Goal: Complete application form: Complete application form

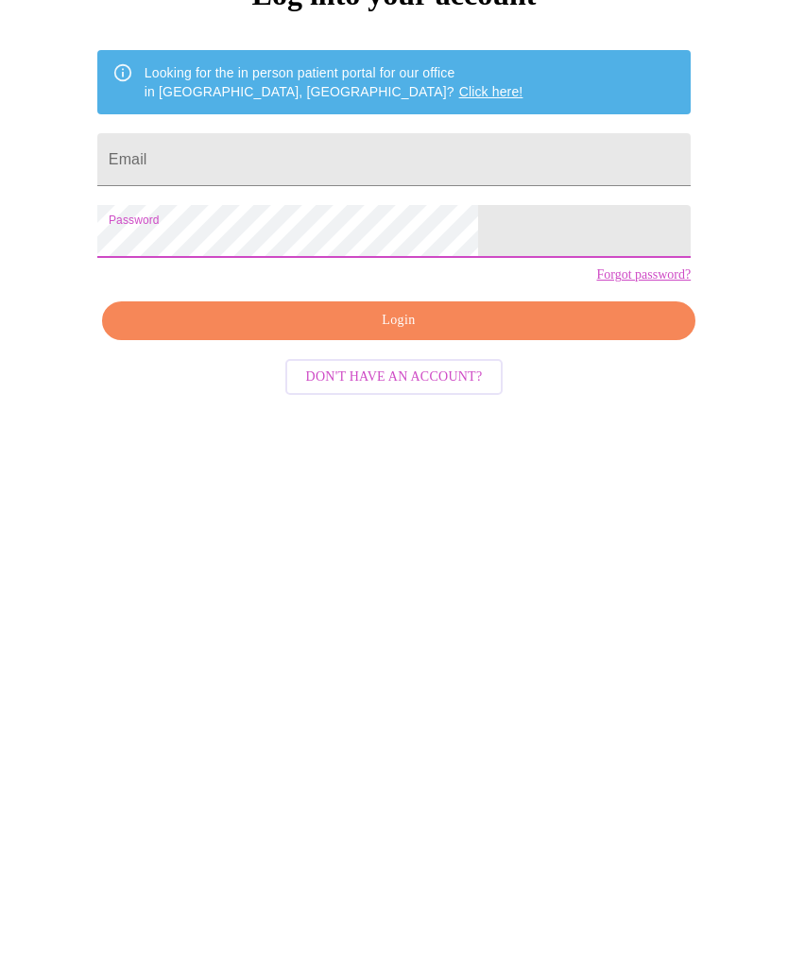
scroll to position [106, 0]
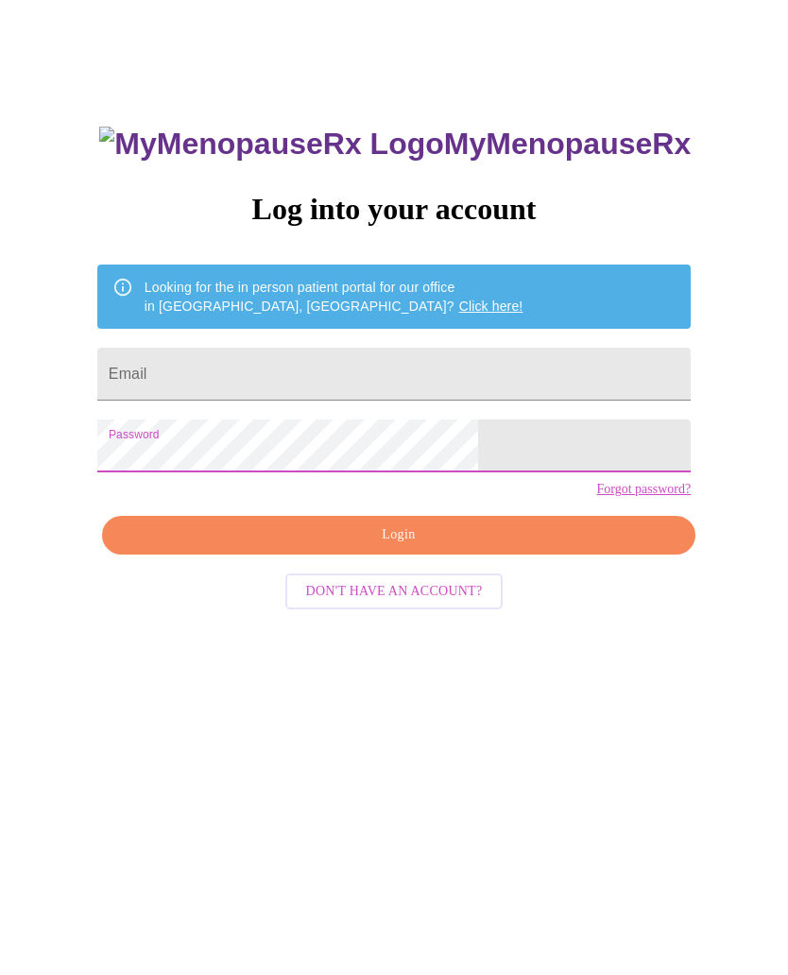
click at [478, 547] on span "Login" at bounding box center [399, 535] width 550 height 24
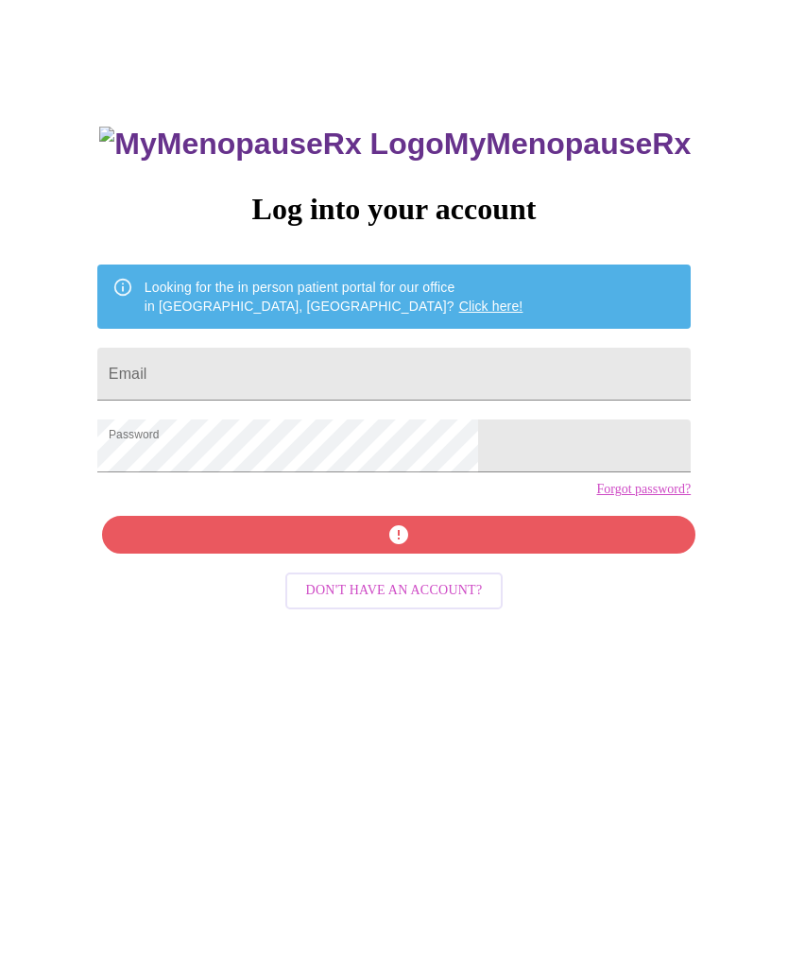
click at [310, 376] on input "Email" at bounding box center [393, 374] width 593 height 53
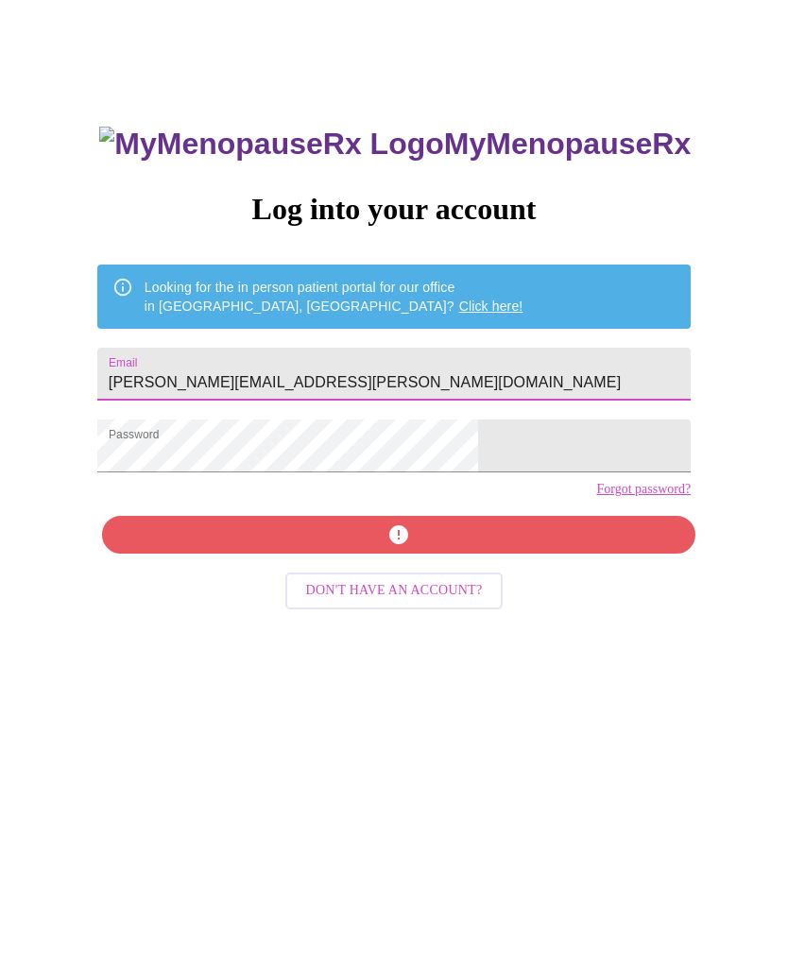
type input "kim.tangeman@gmail.com"
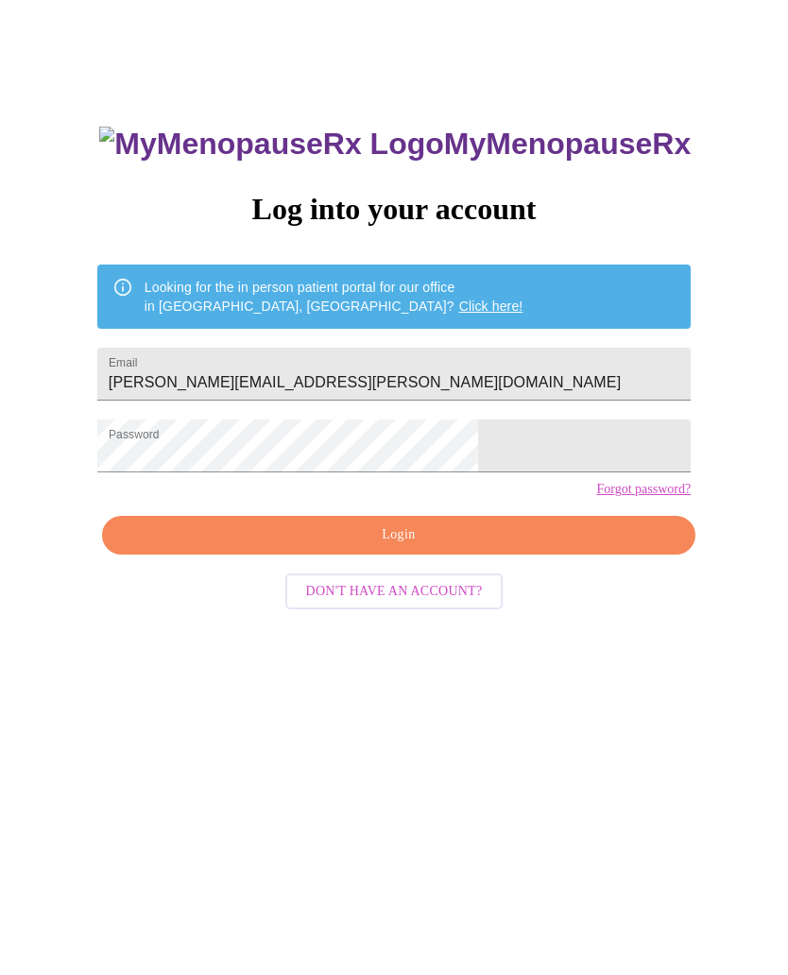
click at [426, 547] on span "Login" at bounding box center [399, 535] width 550 height 24
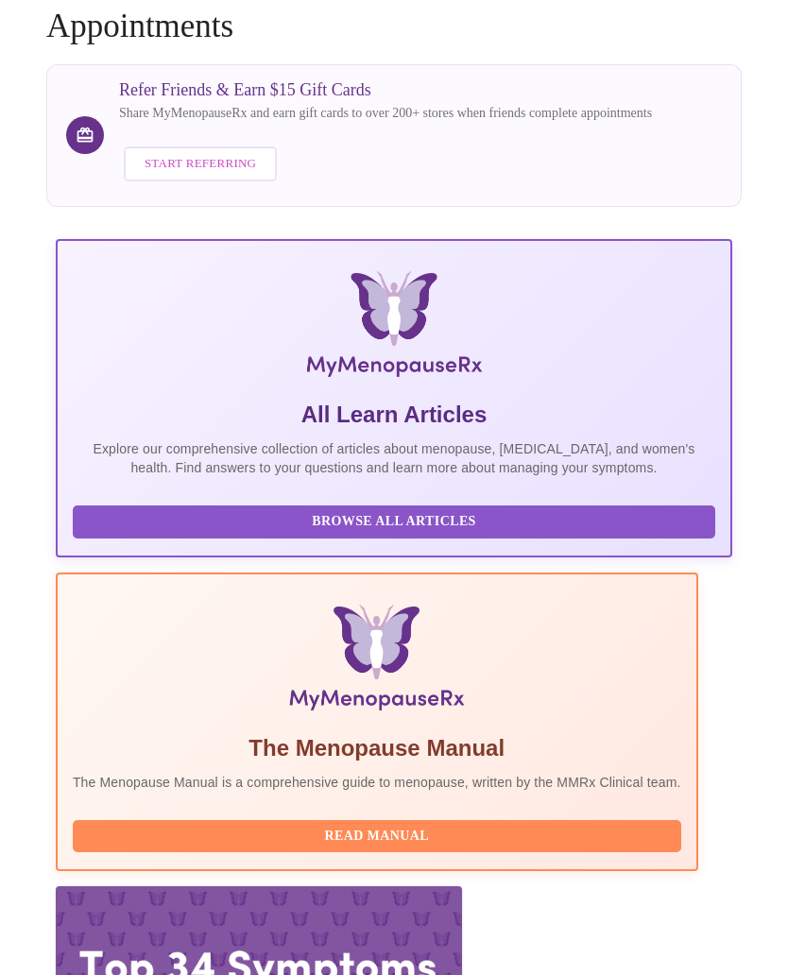
scroll to position [135, 0]
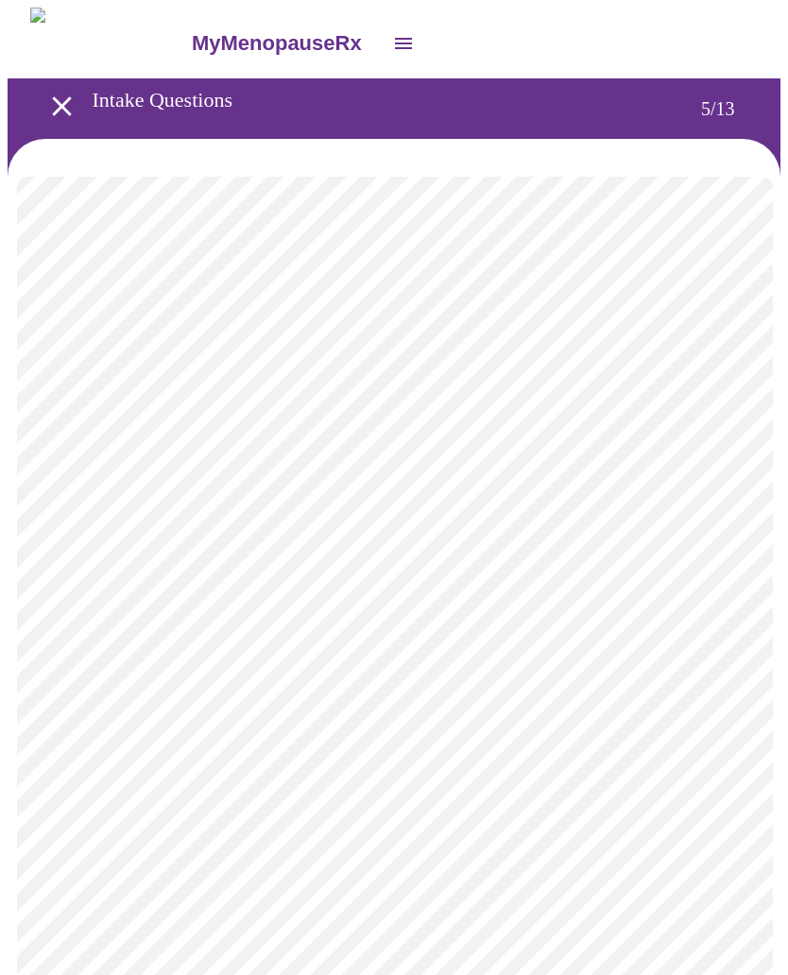
click at [723, 489] on body "MyMenopauseRx Intake Questions 5 / 13" at bounding box center [394, 771] width 773 height 1527
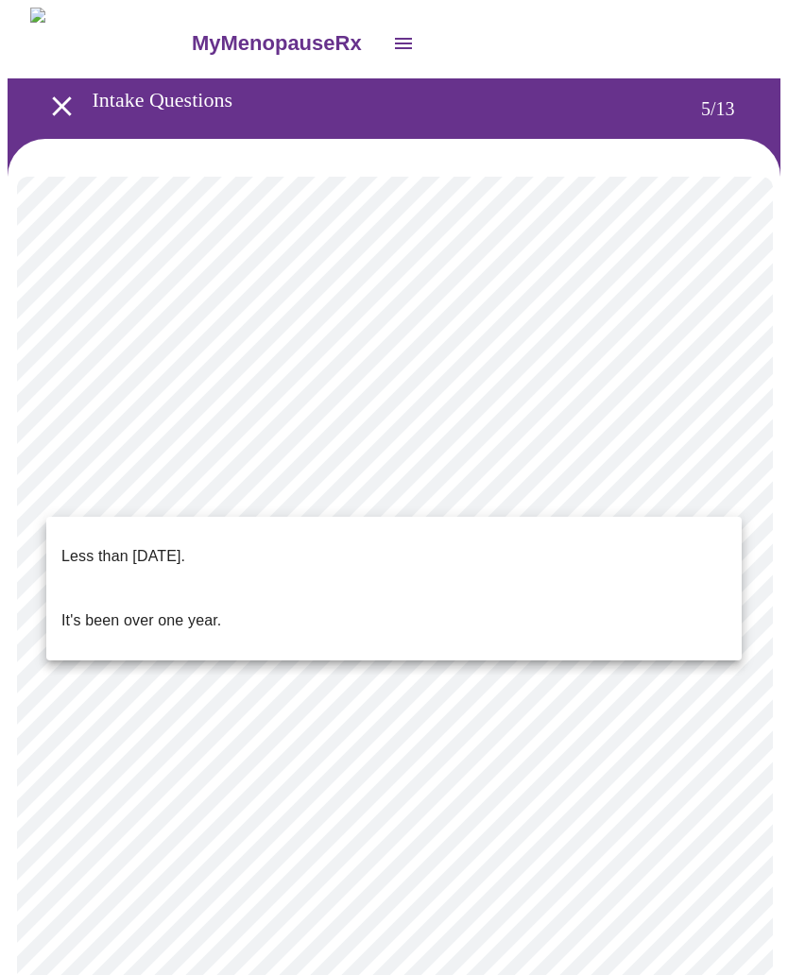
click at [185, 545] on p "Less than one year ago." at bounding box center [123, 556] width 124 height 23
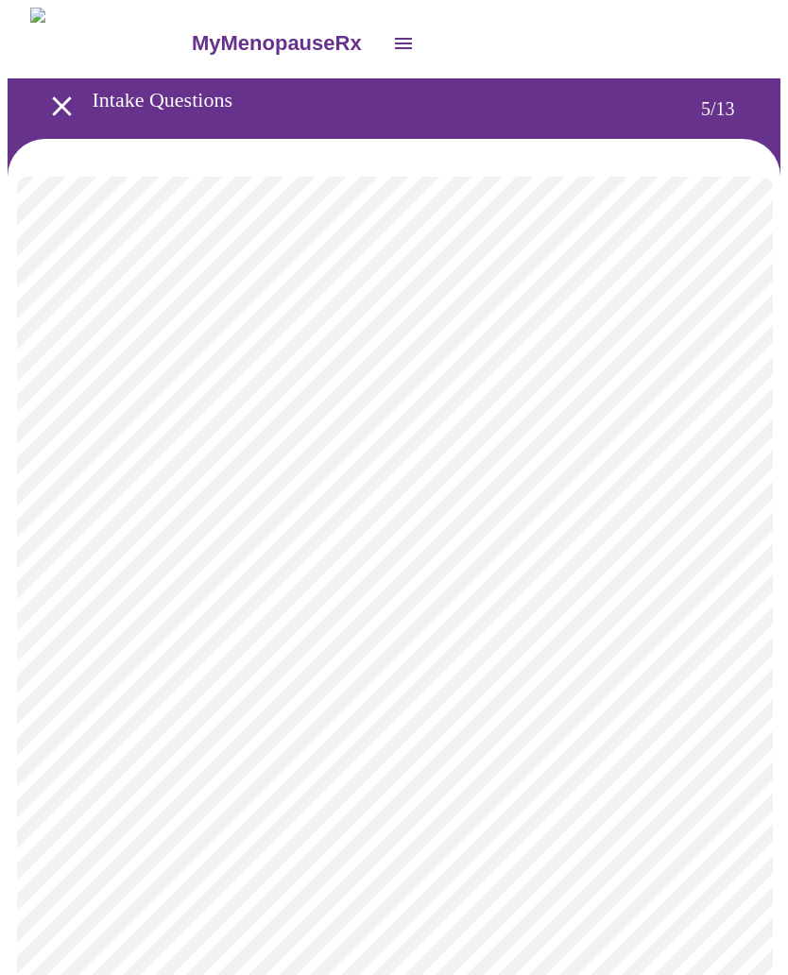
click at [730, 650] on body "MyMenopauseRx Intake Questions 5 / 13" at bounding box center [394, 766] width 773 height 1517
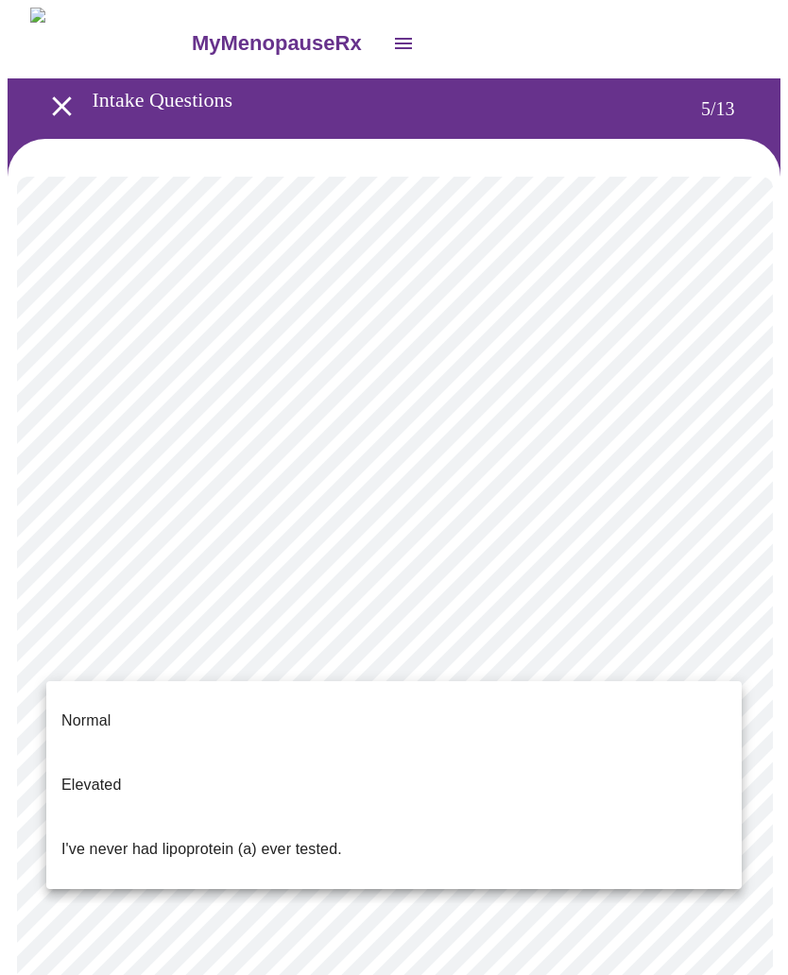
click at [298, 817] on li "I've never had lipoprotein (a) ever tested." at bounding box center [393, 849] width 695 height 64
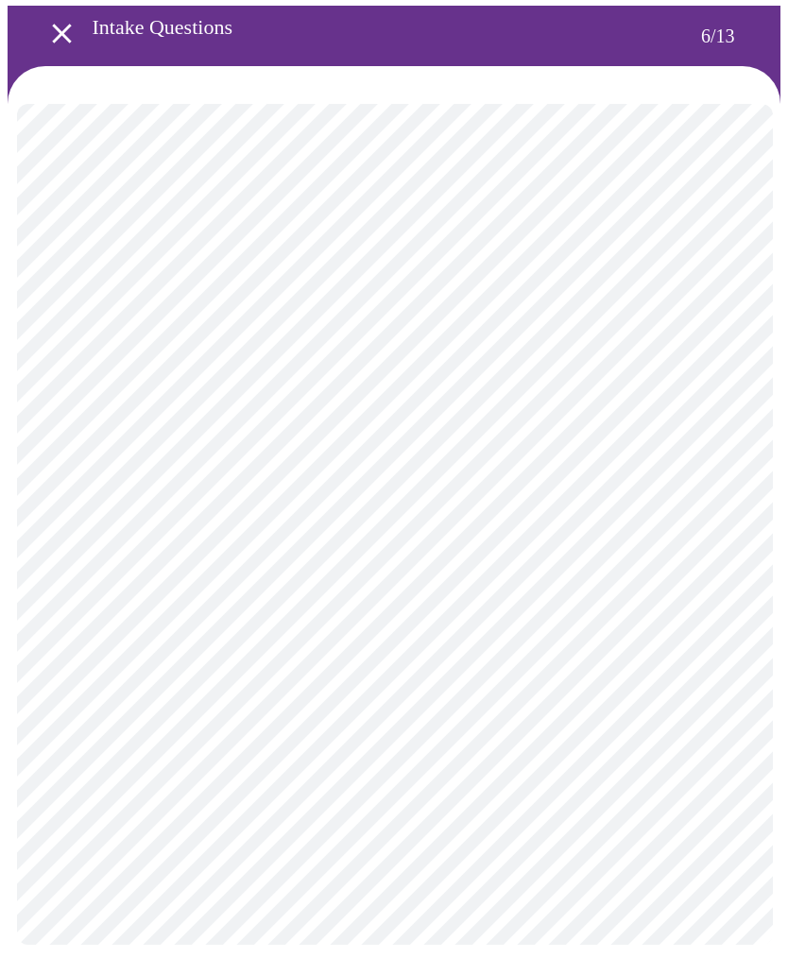
scroll to position [32, 0]
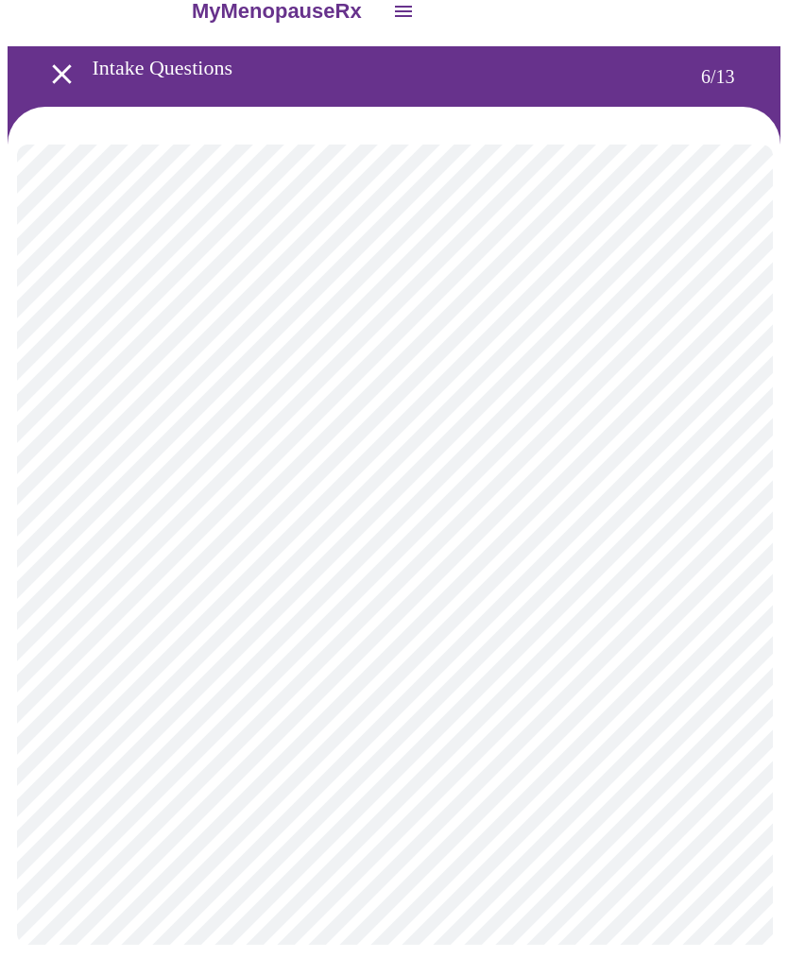
click at [267, 514] on body "MyMenopauseRx Intake Questions 6 / 13" at bounding box center [394, 478] width 773 height 1007
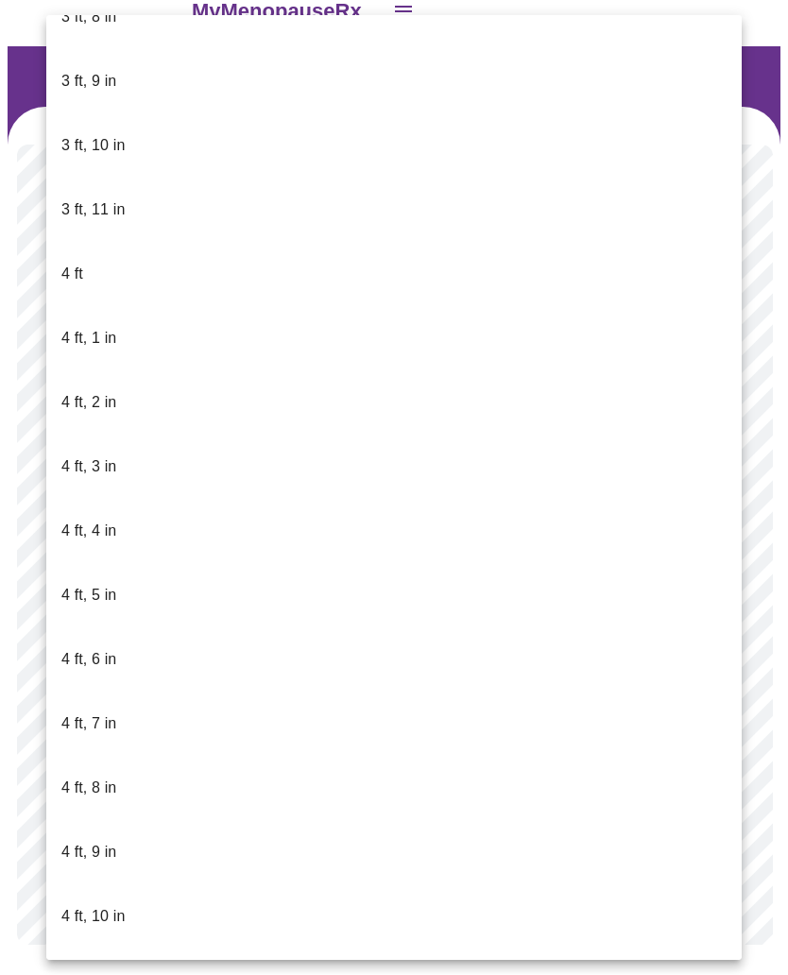
scroll to position [553, 0]
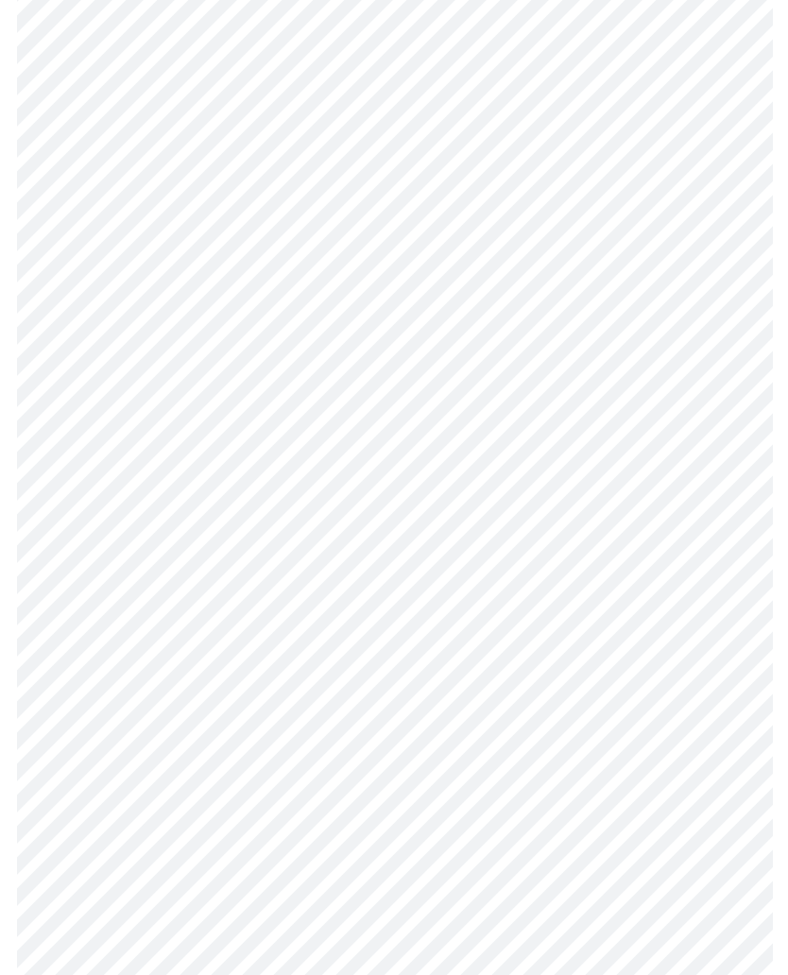
scroll to position [4465, 0]
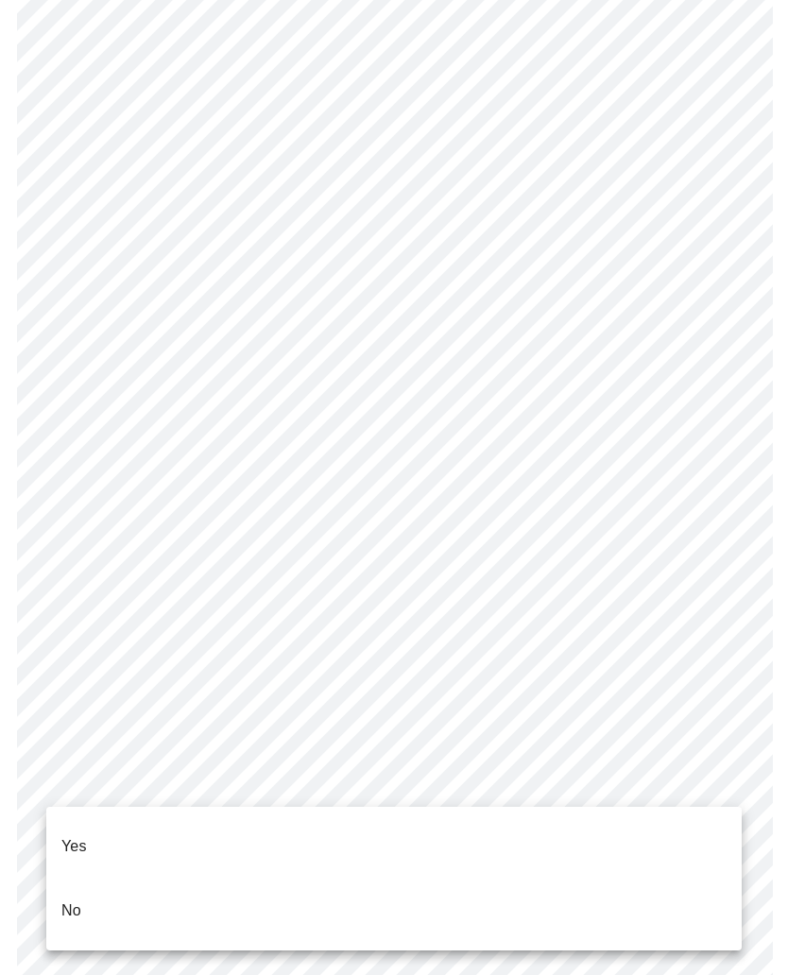
click at [73, 899] on p "No" at bounding box center [71, 910] width 20 height 23
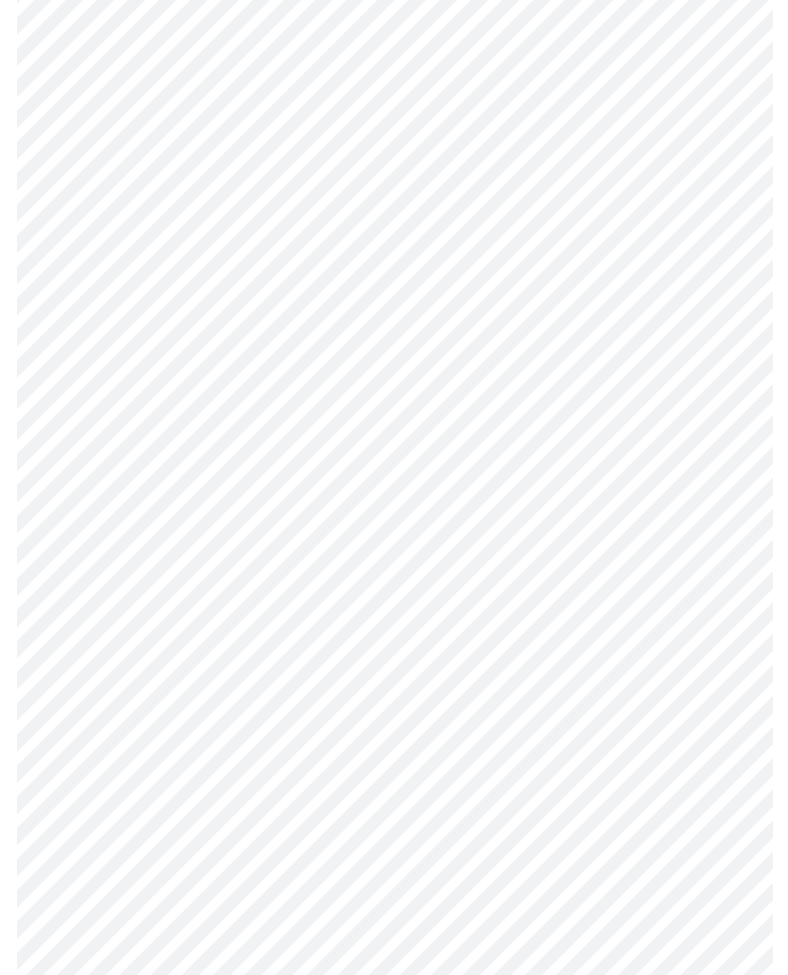
scroll to position [782, 0]
click at [720, 799] on body "MyMenopauseRx Intake Questions 8 / 13" at bounding box center [394, 146] width 773 height 1843
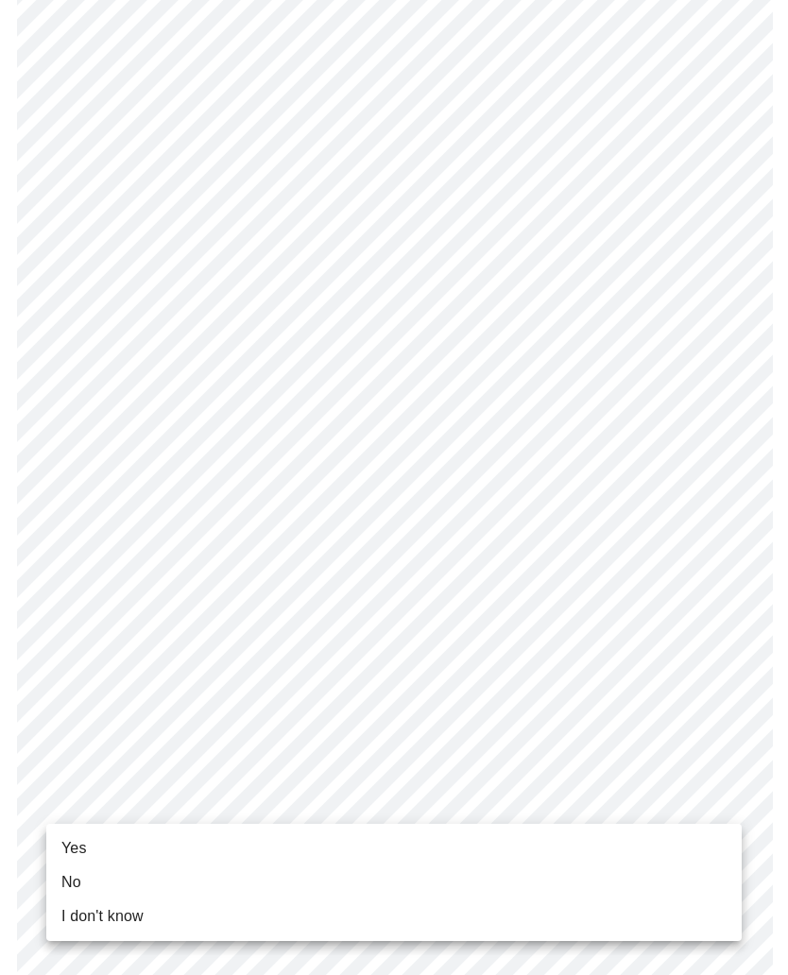
click at [93, 894] on li "No" at bounding box center [393, 882] width 695 height 34
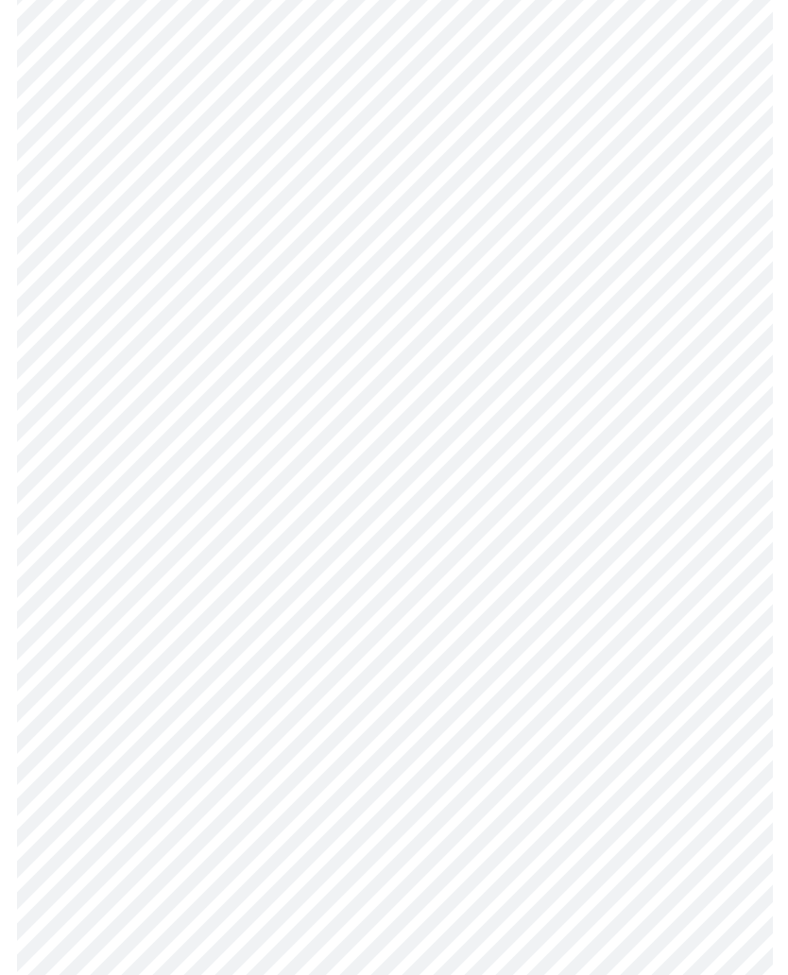
scroll to position [756, 0]
click at [715, 825] on body "MyMenopauseRx Intake Questions 8 / 13" at bounding box center [394, 160] width 773 height 1817
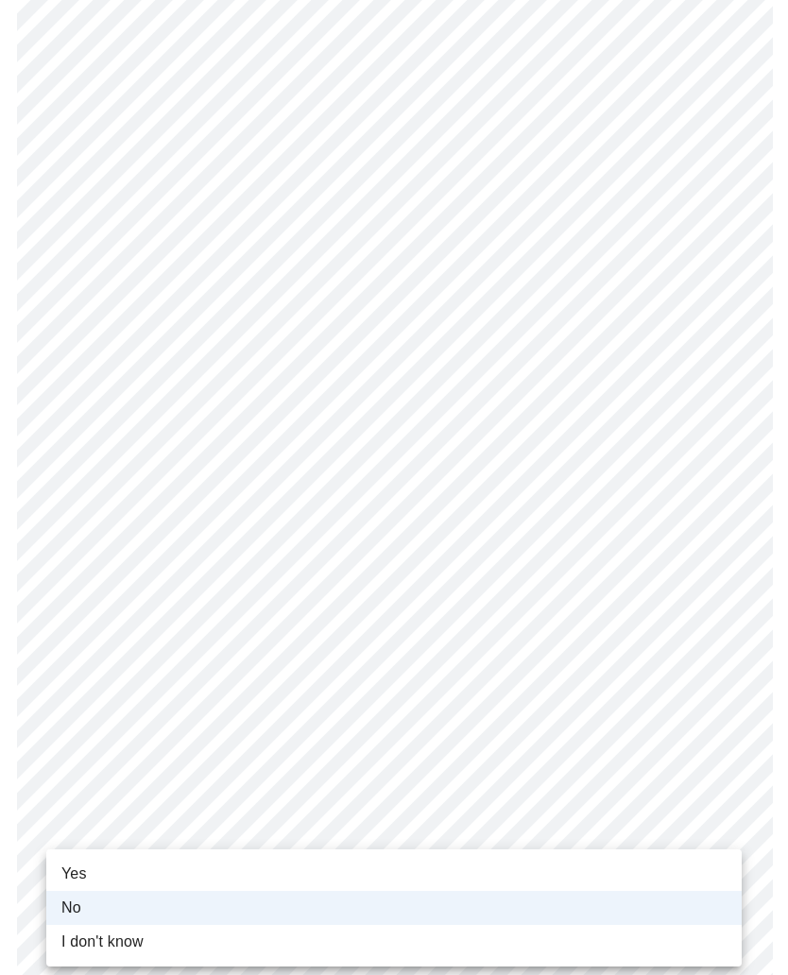
click at [528, 904] on li "No" at bounding box center [393, 908] width 695 height 34
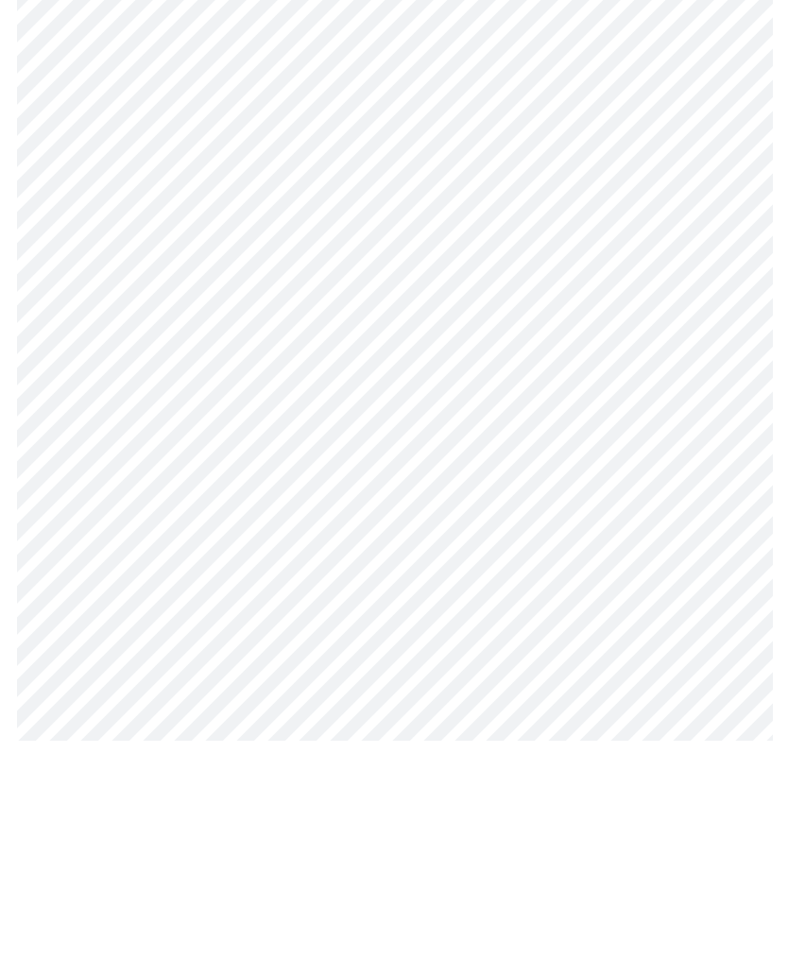
scroll to position [0, 0]
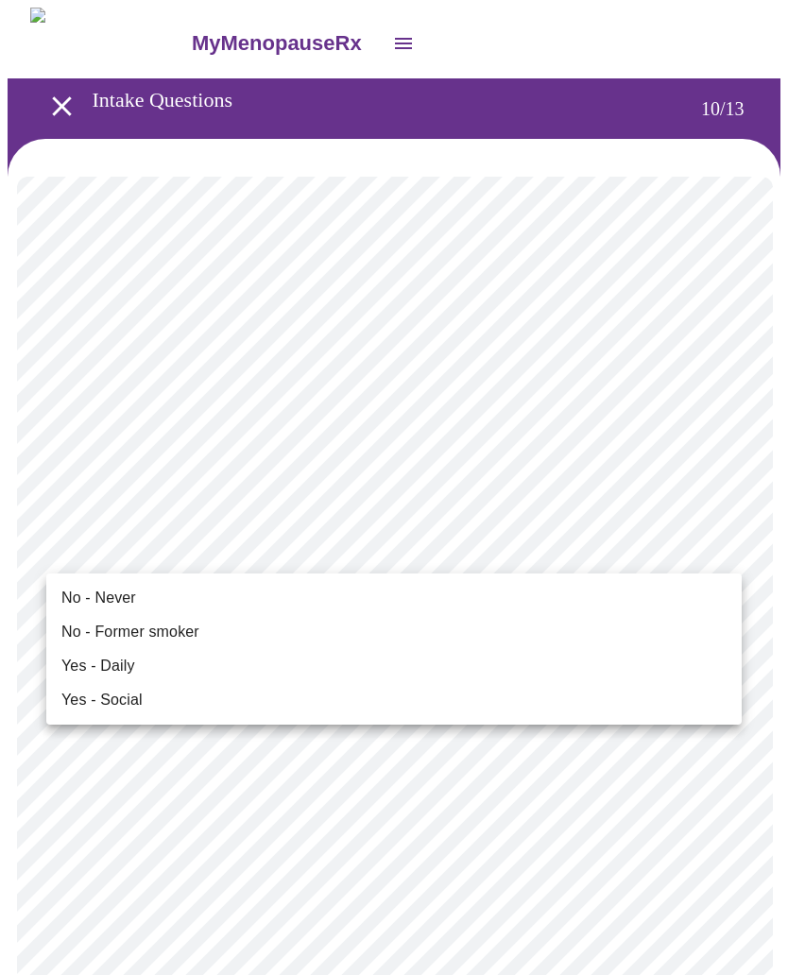
click at [118, 607] on span "No - Never" at bounding box center [98, 598] width 75 height 23
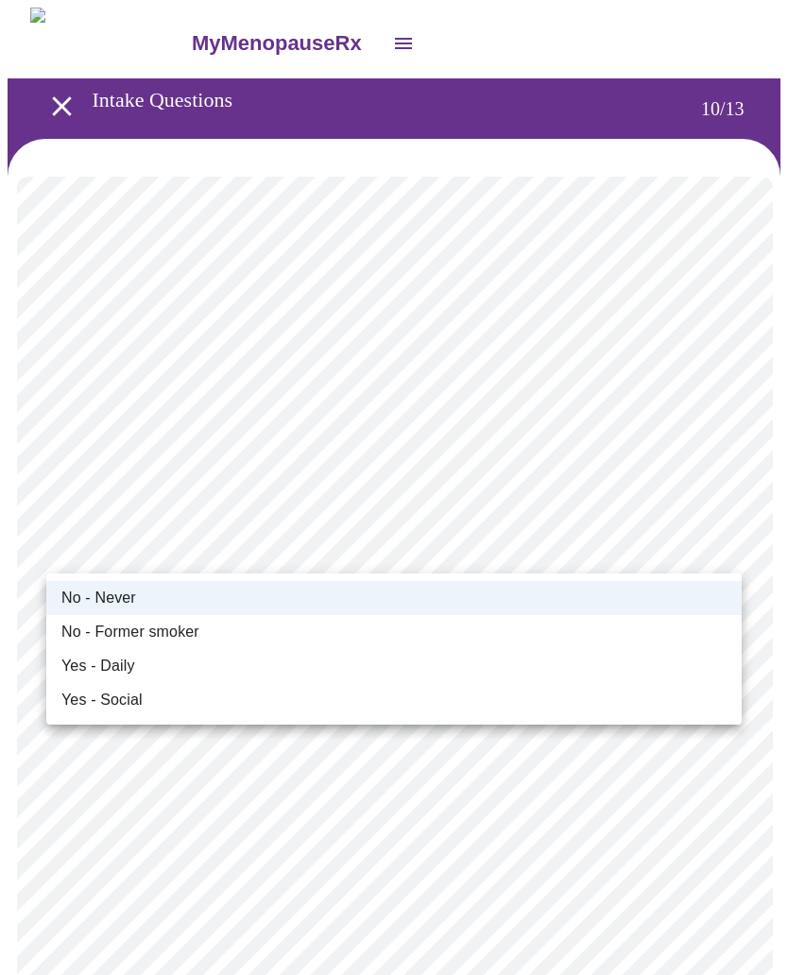
click at [161, 641] on span "No - Former smoker" at bounding box center [130, 632] width 138 height 23
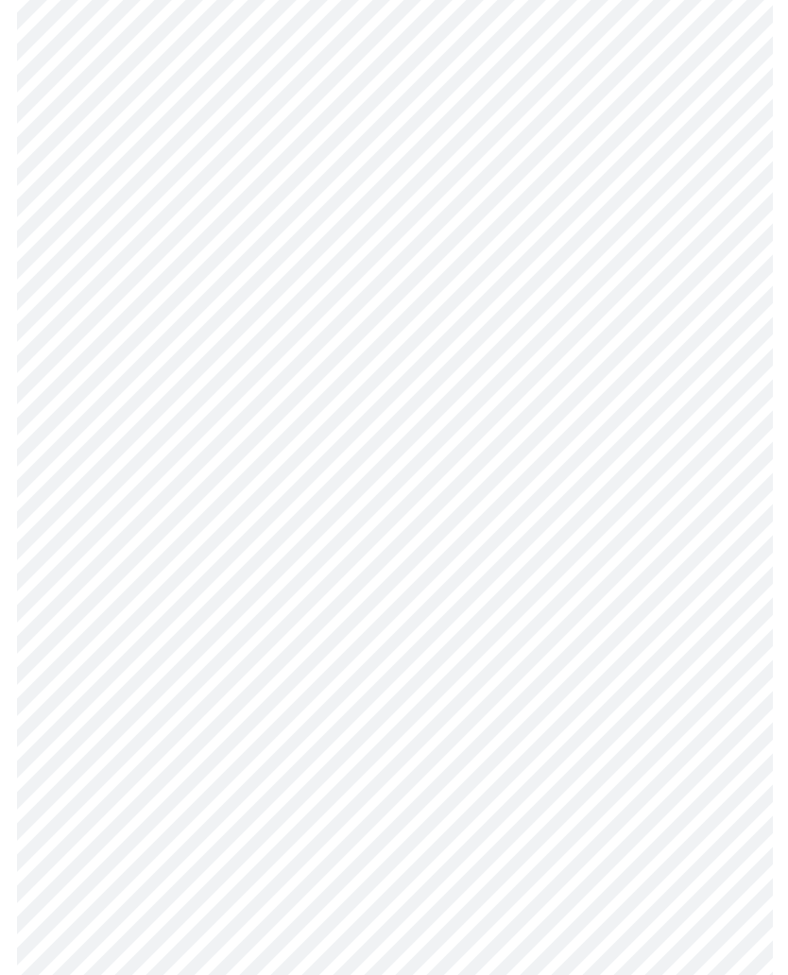
scroll to position [1314, 0]
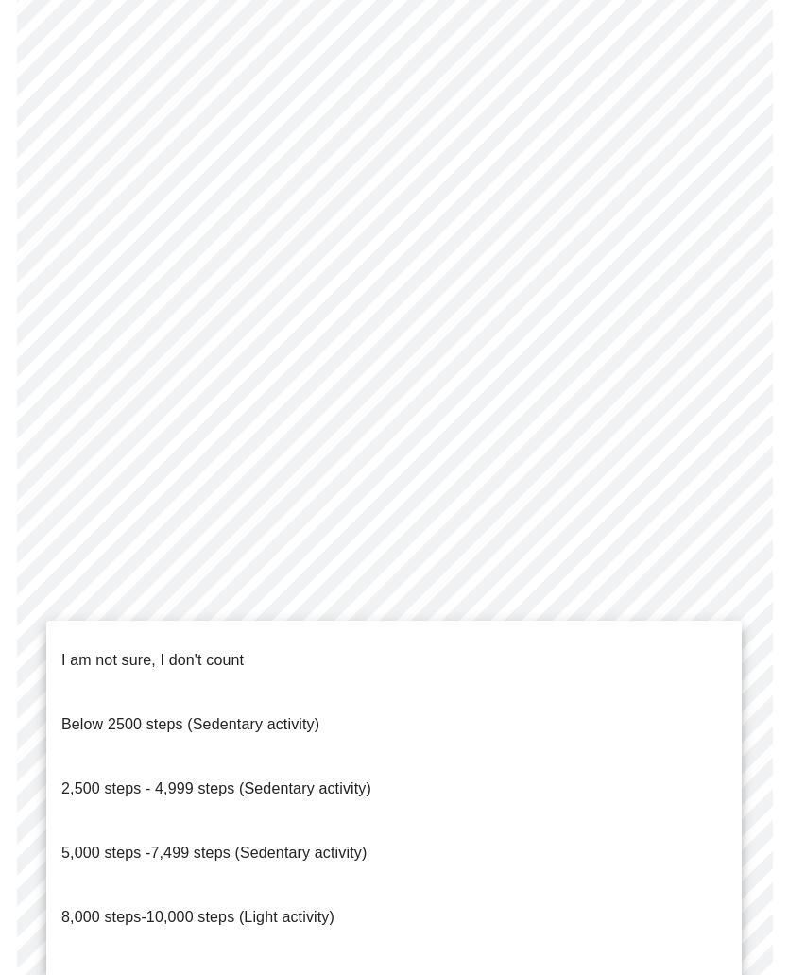
click at [312, 780] on span "2,500 steps - 4,999 steps (Sedentary activity)" at bounding box center [216, 788] width 310 height 16
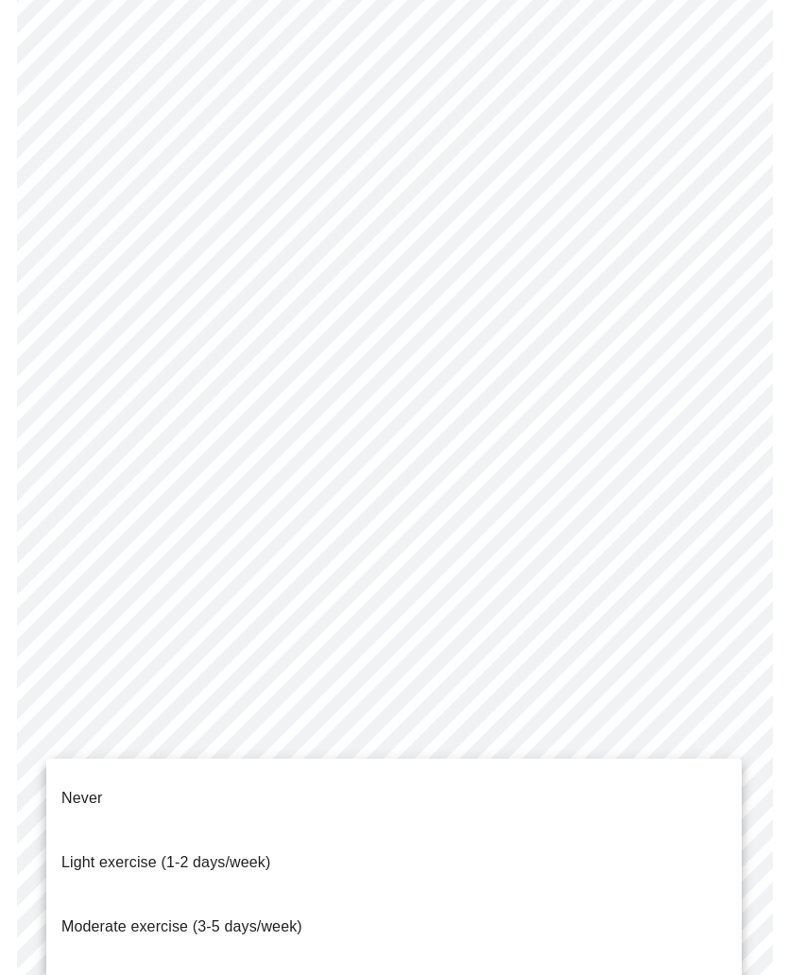
click at [246, 851] on p "Light exercise (1-2 days/week)" at bounding box center [166, 862] width 210 height 23
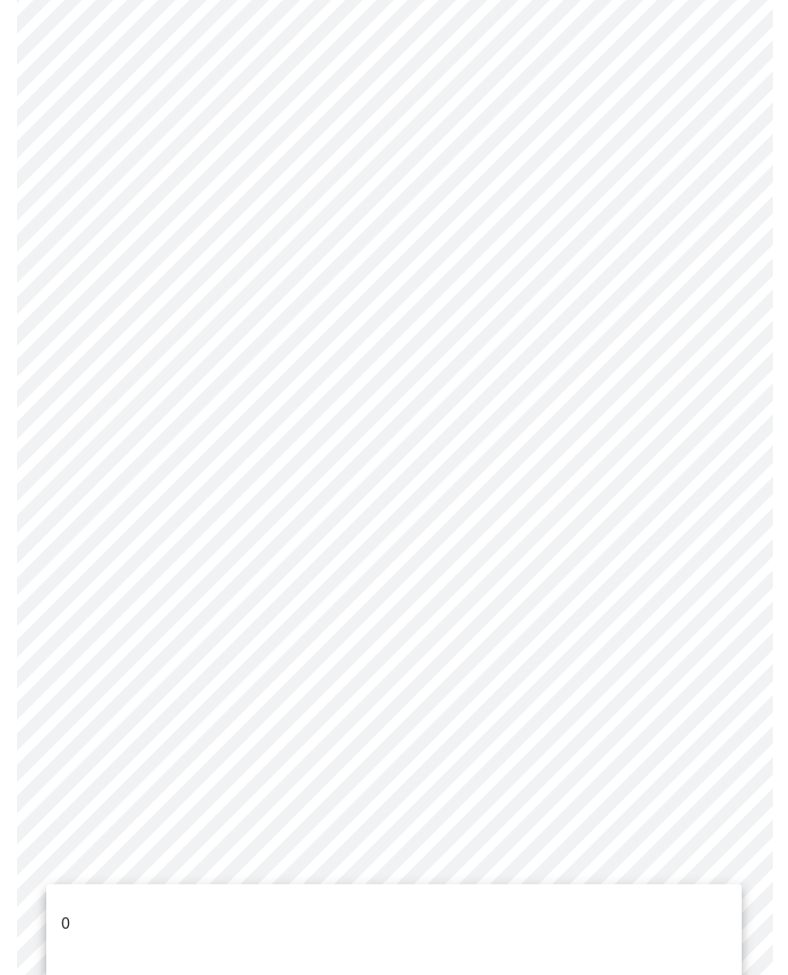
click at [102, 974] on p "1-2 days" at bounding box center [91, 988] width 60 height 23
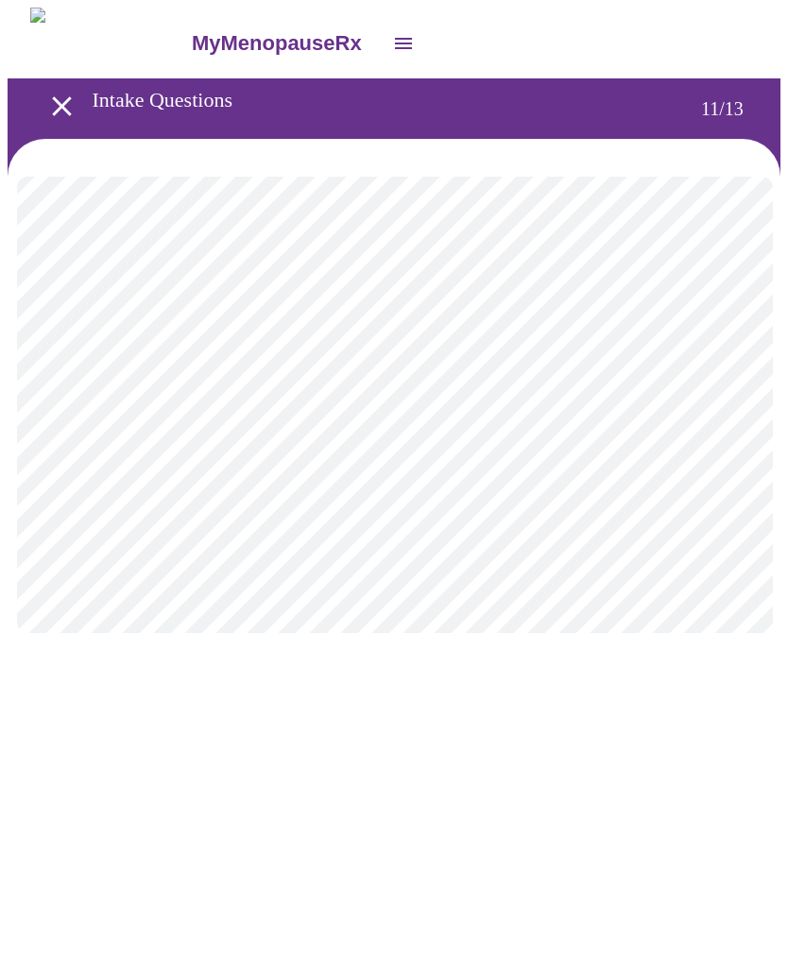
scroll to position [0, 0]
click at [391, 400] on body "MyMenopauseRx Intake Questions 12 / 13" at bounding box center [394, 321] width 773 height 627
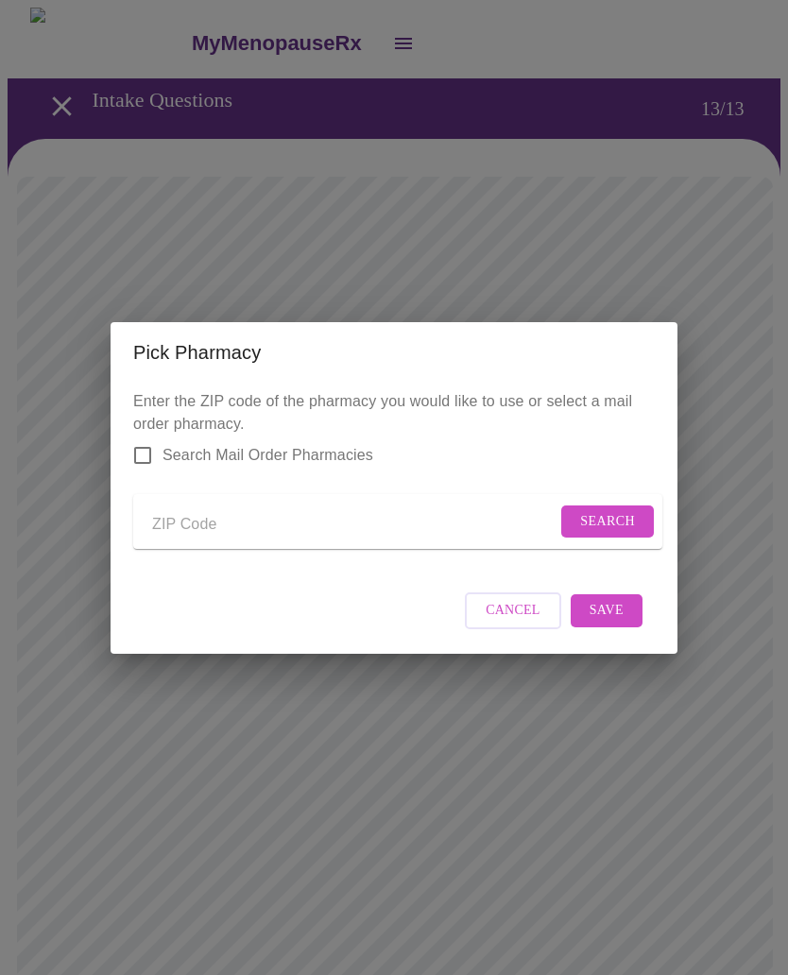
click at [249, 523] on input "Send a message to your care team" at bounding box center [354, 525] width 404 height 30
click at [620, 517] on span "Search" at bounding box center [607, 522] width 55 height 24
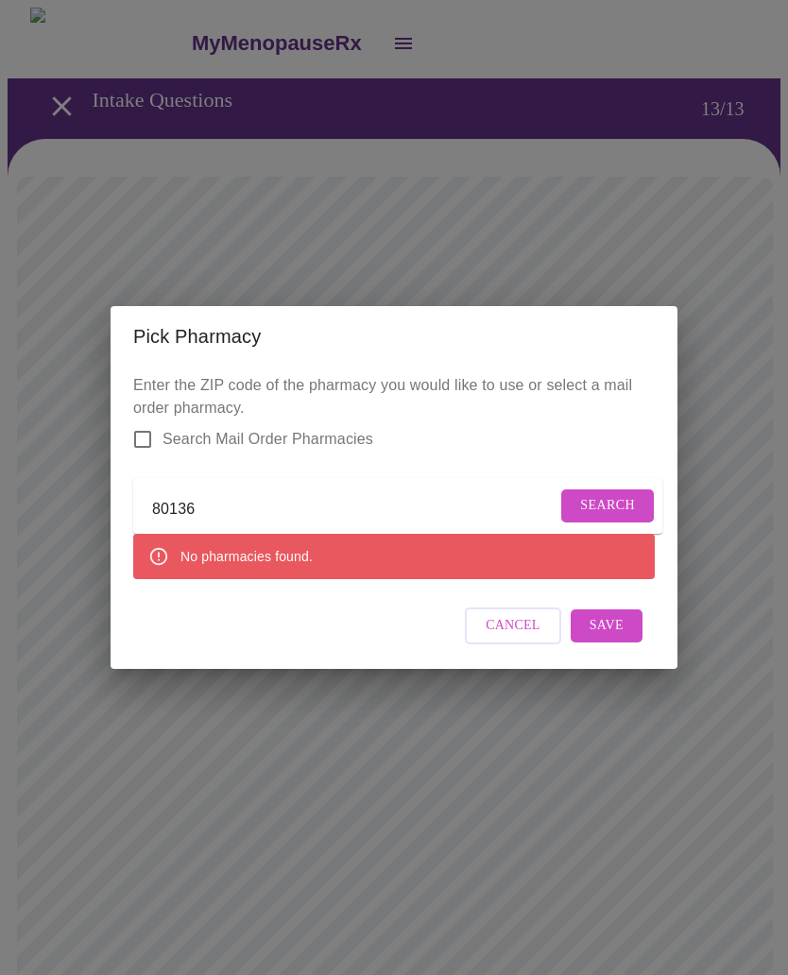
click at [229, 508] on input "80136" at bounding box center [354, 510] width 404 height 30
type input "80102"
click at [614, 503] on span "Search" at bounding box center [607, 506] width 55 height 24
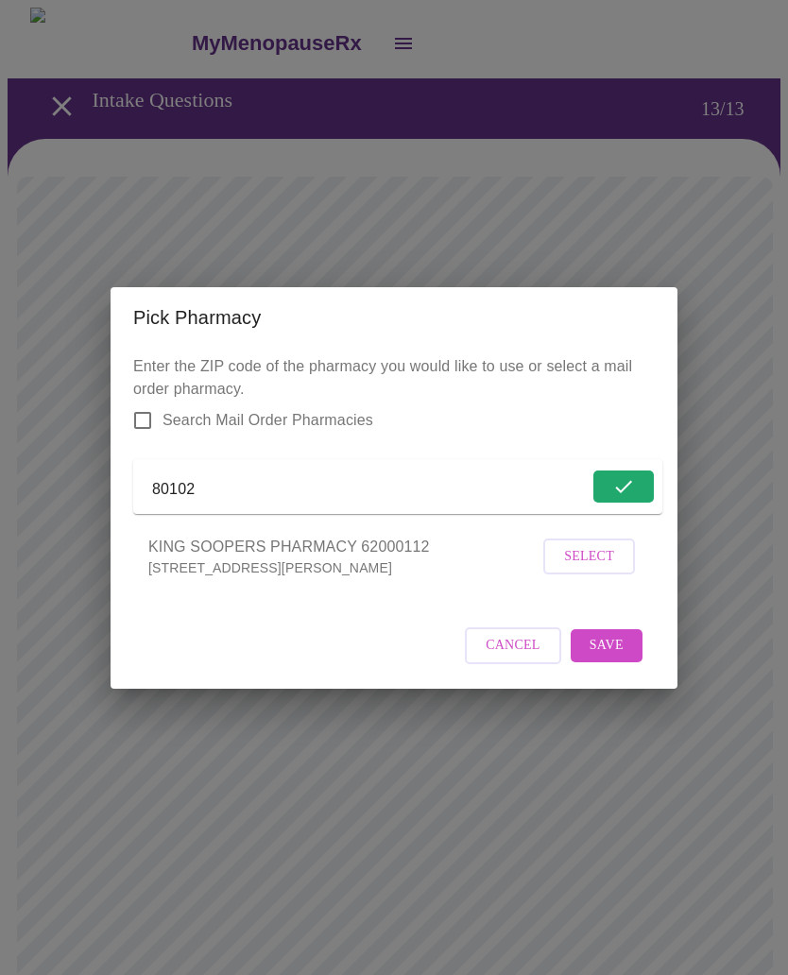
click at [604, 569] on span "Select" at bounding box center [589, 557] width 50 height 24
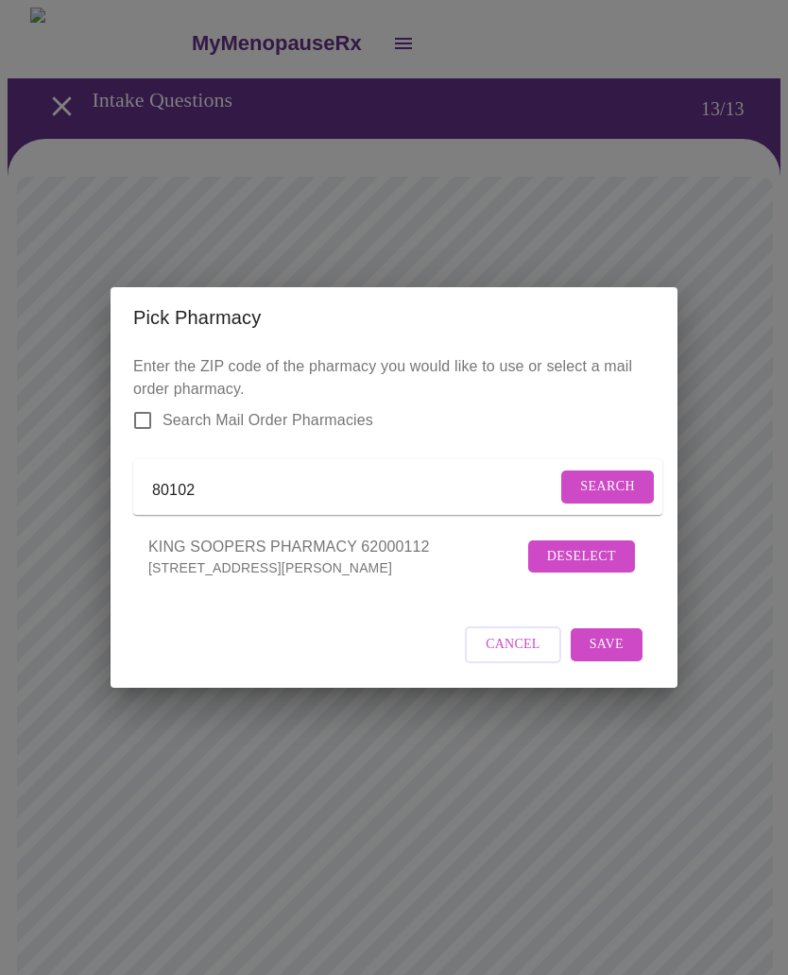
click at [618, 653] on span "Save" at bounding box center [606, 645] width 34 height 24
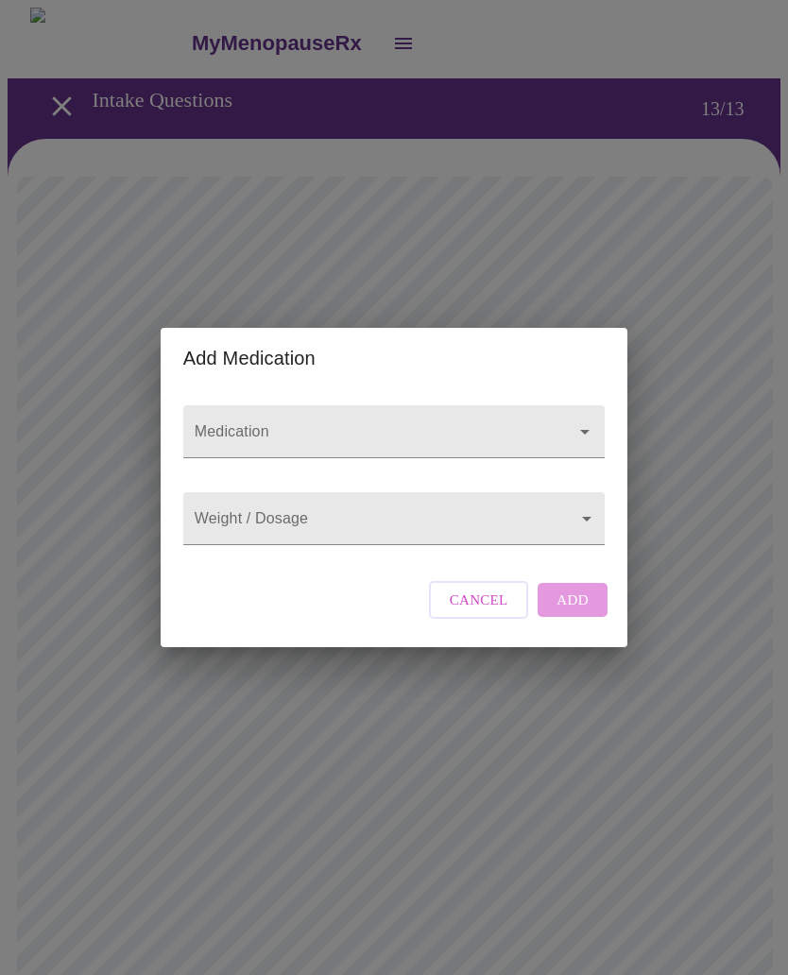
click at [584, 420] on icon "Open" at bounding box center [584, 431] width 23 height 23
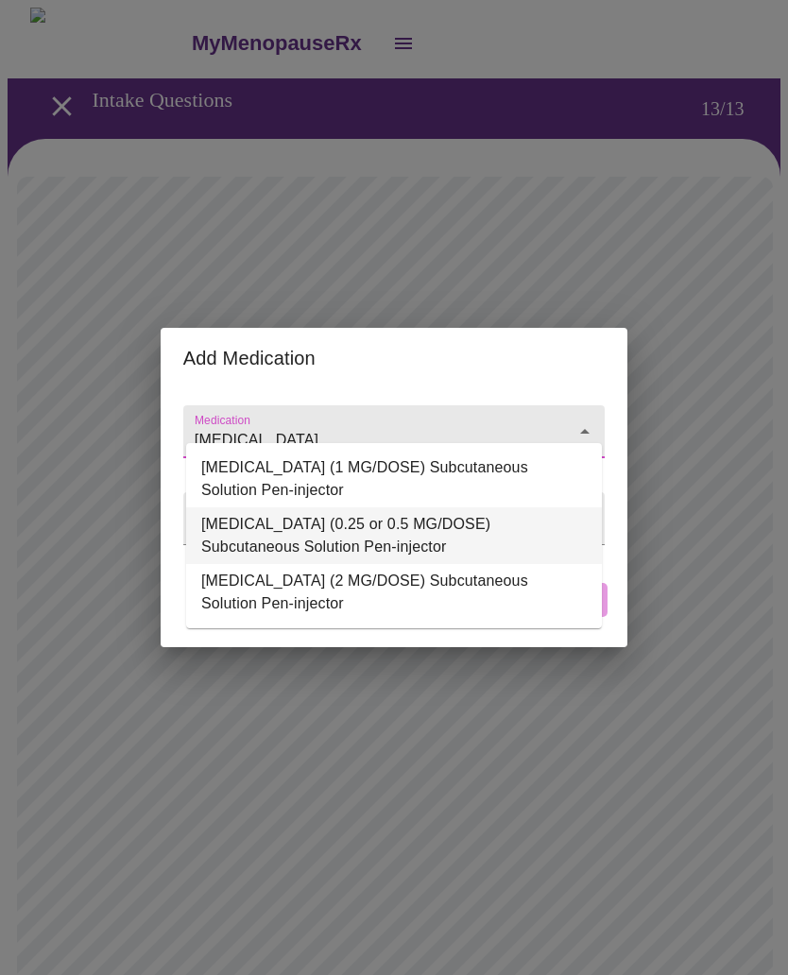
click at [495, 526] on li "Ozempic (0.25 or 0.5 MG/DOSE) Subcutaneous Solution Pen-injector" at bounding box center [394, 535] width 416 height 57
type input "Ozempic (0.25 or 0.5 MG/DOSE) Subcutaneous Solution Pen-injector"
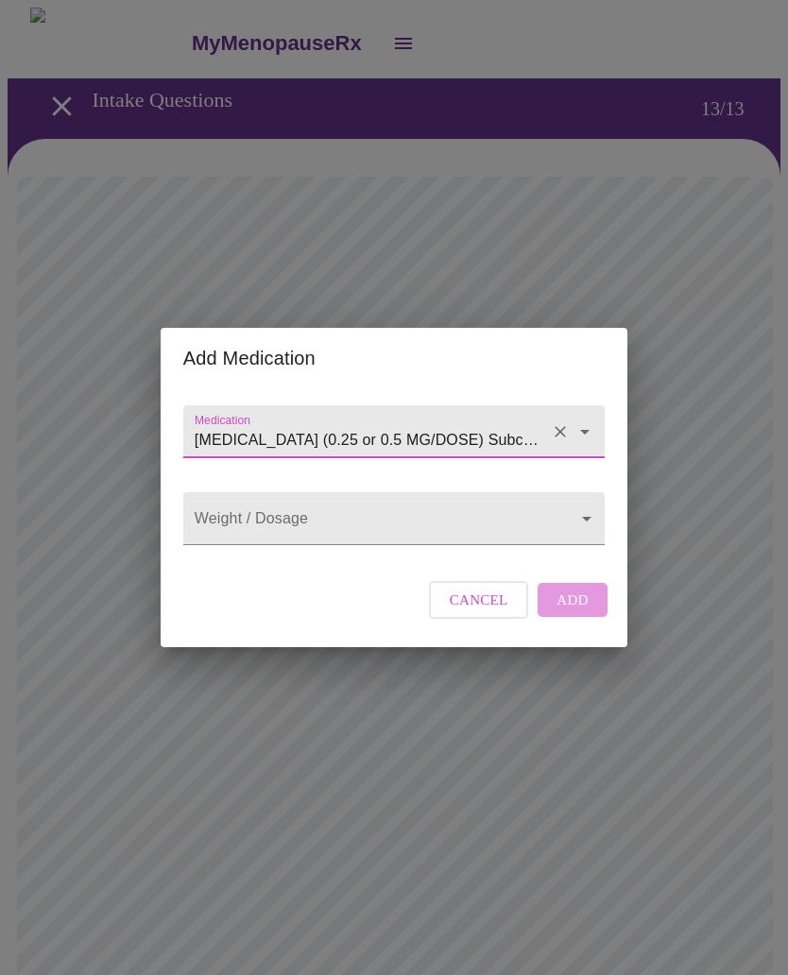
click at [588, 420] on icon "Open" at bounding box center [584, 431] width 23 height 23
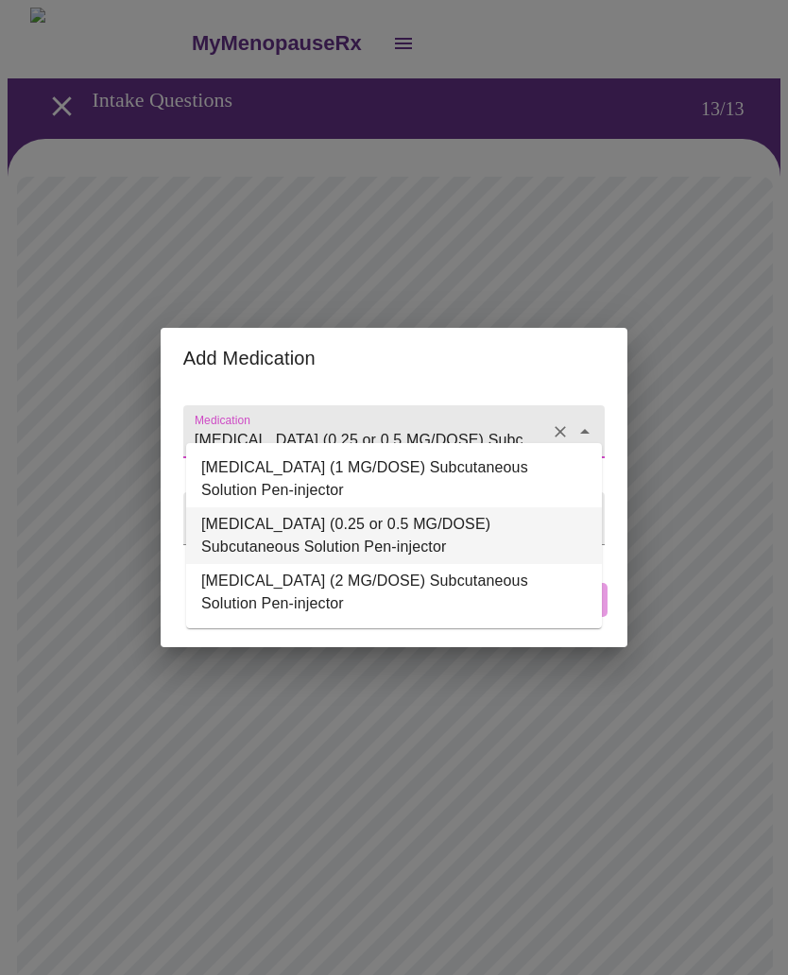
click at [732, 394] on div "Add Medication Medication Ozempic (0.25 or 0.5 MG/DOSE) Subcutaneous Solution P…" at bounding box center [394, 487] width 788 height 975
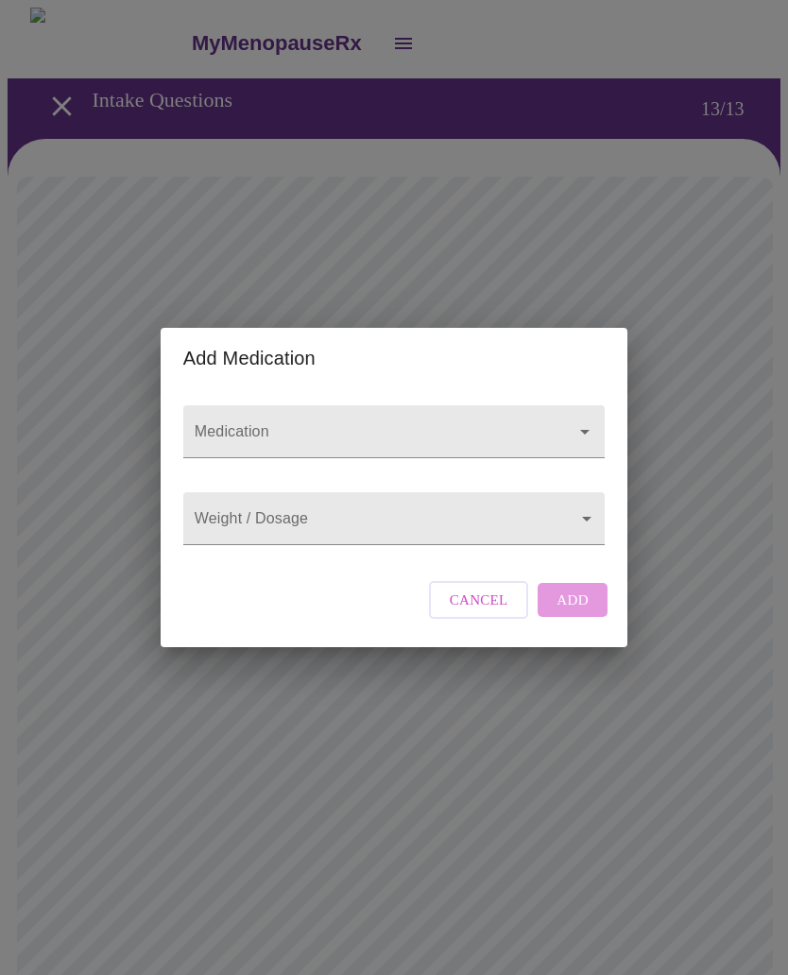
click at [580, 420] on icon "Open" at bounding box center [584, 431] width 23 height 23
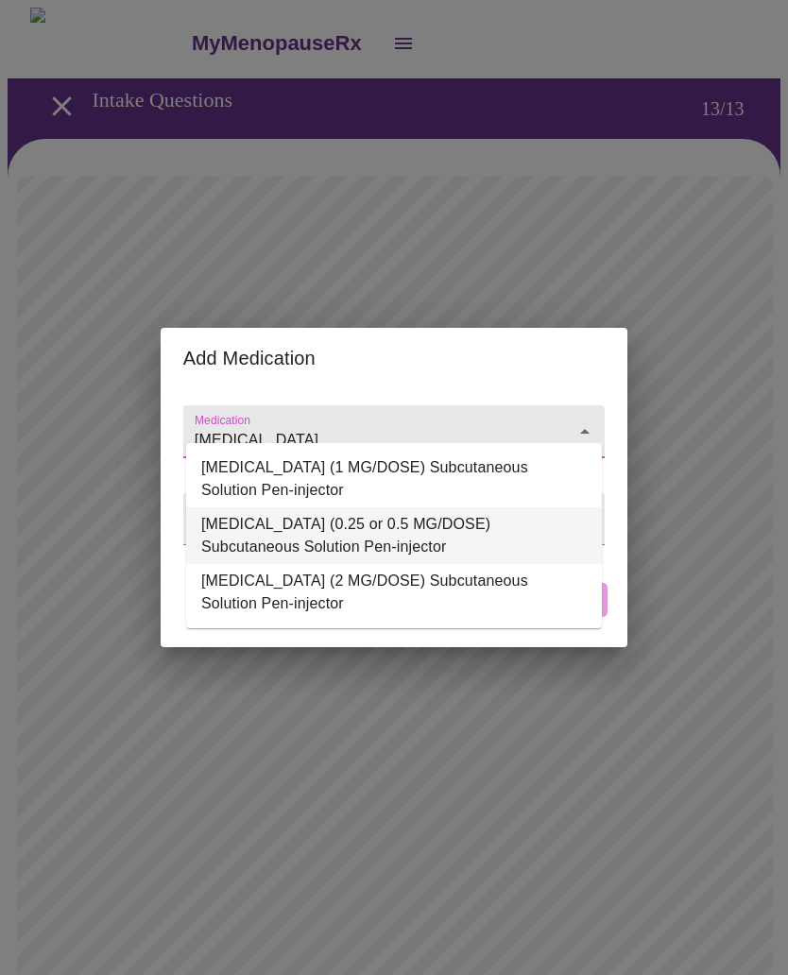
click at [310, 530] on li "Ozempic (0.25 or 0.5 MG/DOSE) Subcutaneous Solution Pen-injector" at bounding box center [394, 535] width 416 height 57
type input "Ozempic (0.25 or 0.5 MG/DOSE) Subcutaneous Solution Pen-injector"
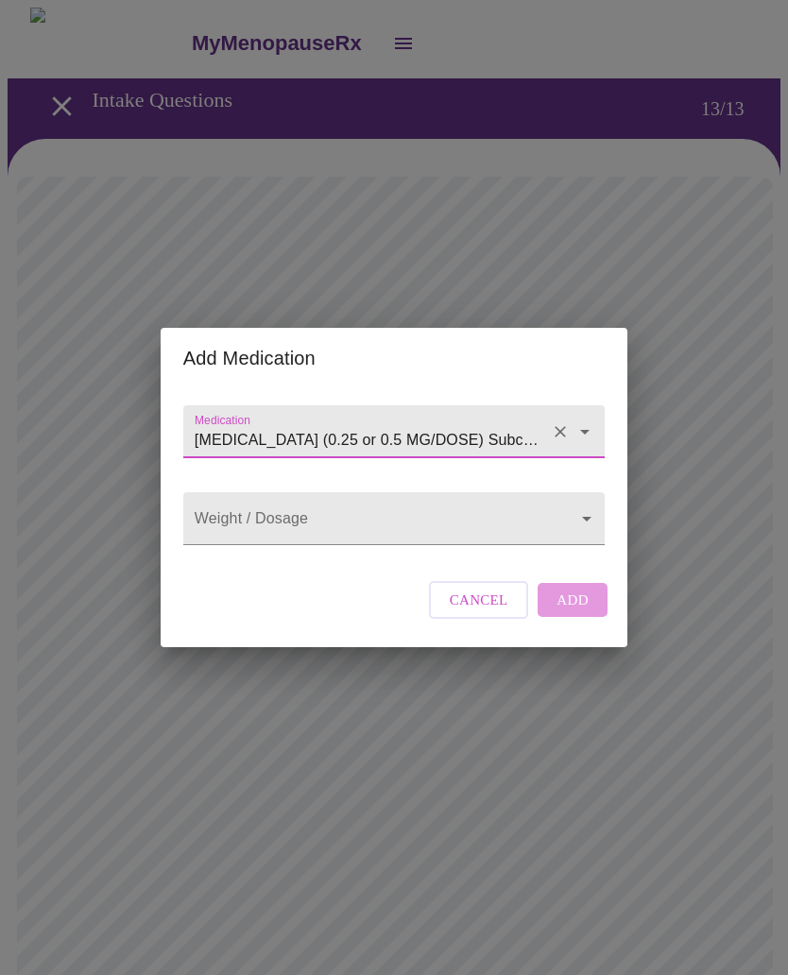
click at [589, 525] on body "MyMenopauseRx Intake Questions 13 / 13 Add Medication Medication Ozempic (0.25 …" at bounding box center [394, 727] width 773 height 1439
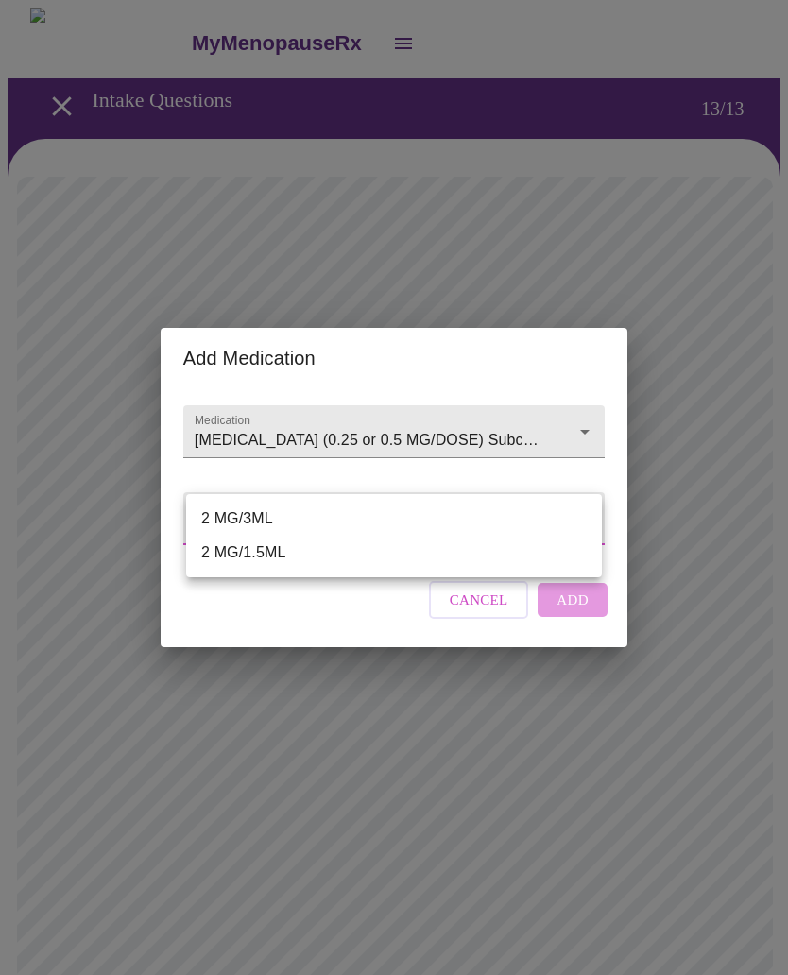
click at [261, 558] on li "2 MG/1.5ML" at bounding box center [394, 553] width 416 height 34
type input "2 MG/1.5ML"
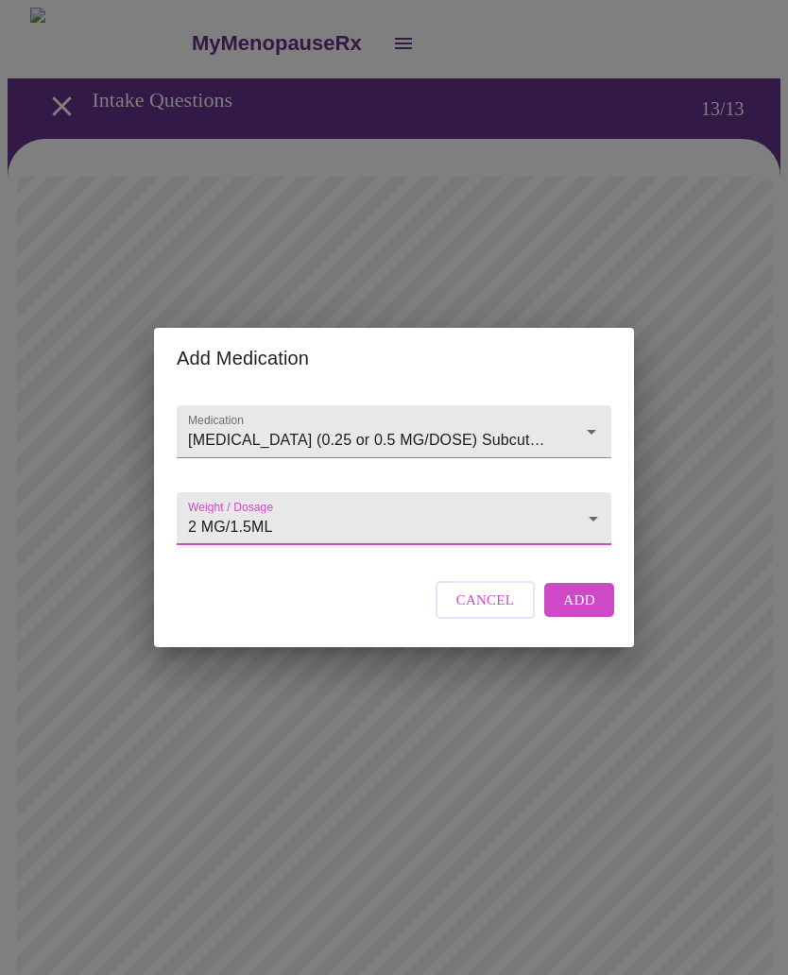
click at [588, 612] on span "Add" at bounding box center [579, 600] width 32 height 25
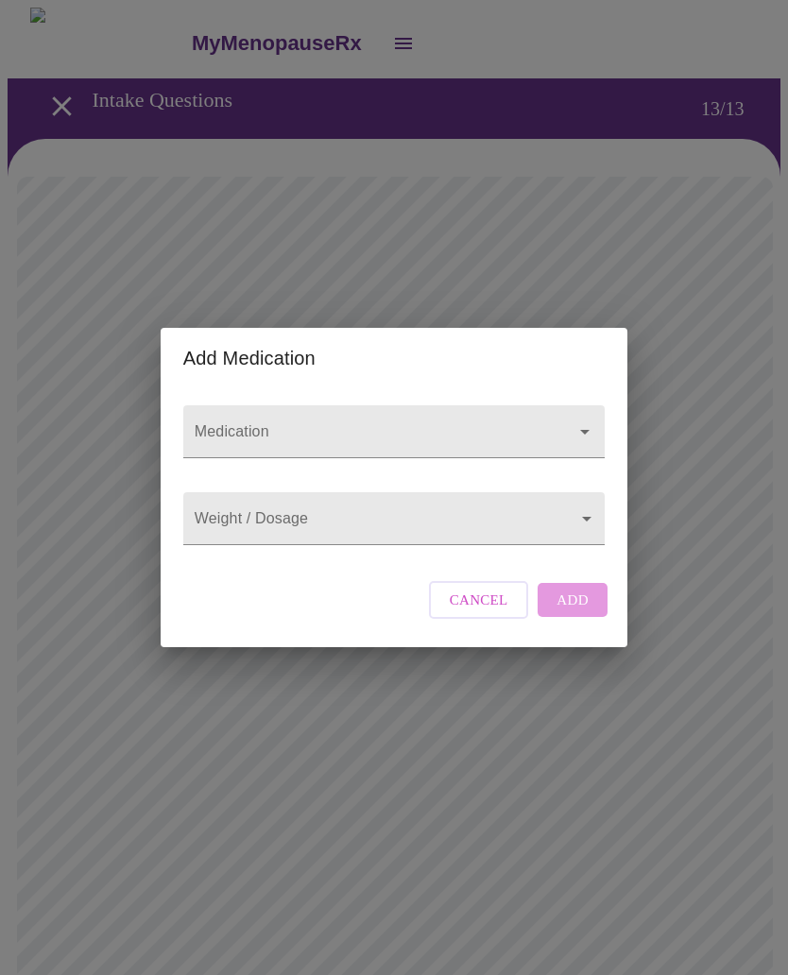
click at [331, 423] on input "Medication" at bounding box center [367, 440] width 352 height 35
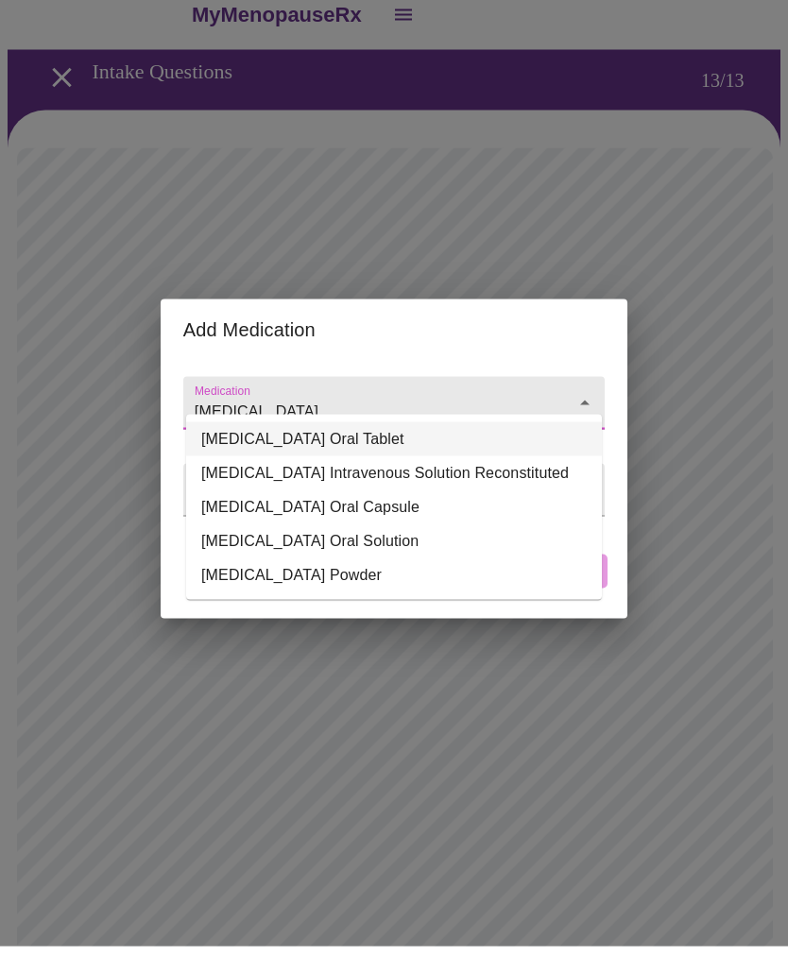
click at [417, 451] on li "Levothyroxine Sodium Oral Tablet" at bounding box center [394, 468] width 416 height 34
type input "Levothyroxine Sodium Oral Tablet"
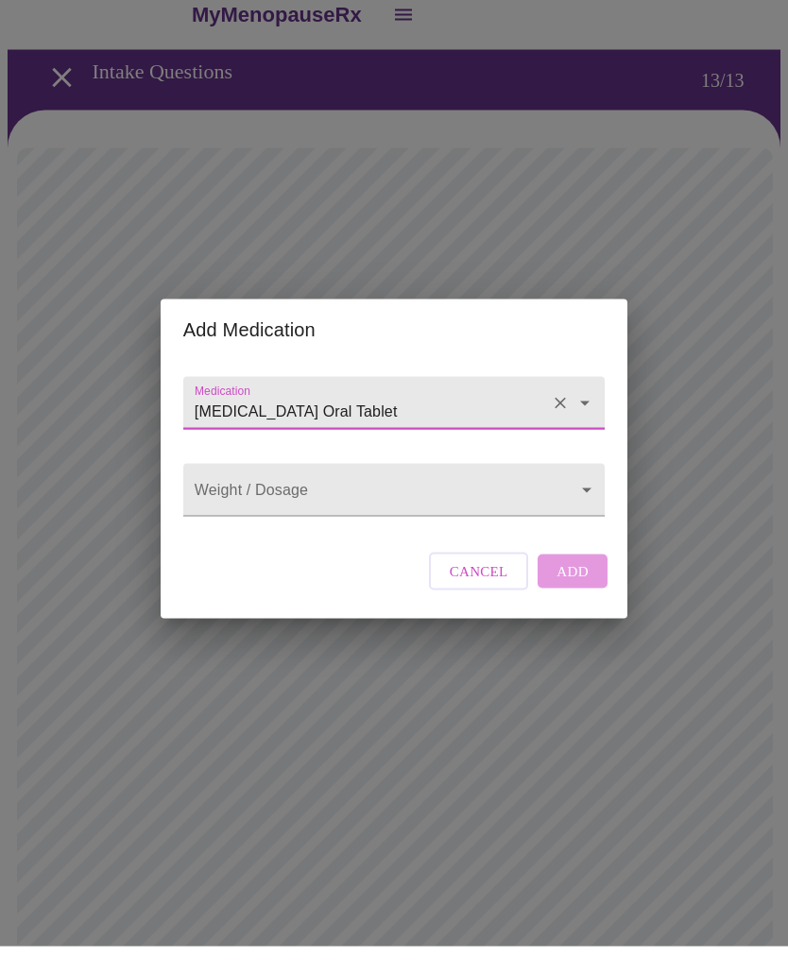
click at [586, 486] on body "MyMenopauseRx Intake Questions 13 / 13 Add Medication Medication Levothyroxine …" at bounding box center [394, 758] width 773 height 1501
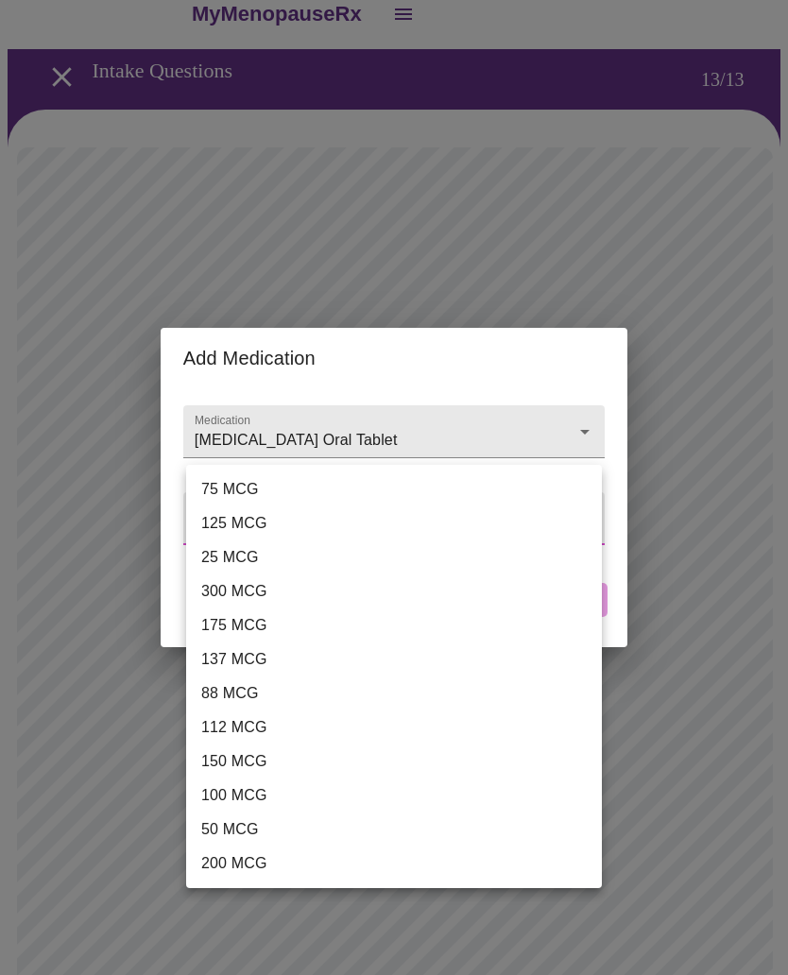
click at [245, 733] on li "112 MCG" at bounding box center [394, 727] width 416 height 34
type input "112 MCG"
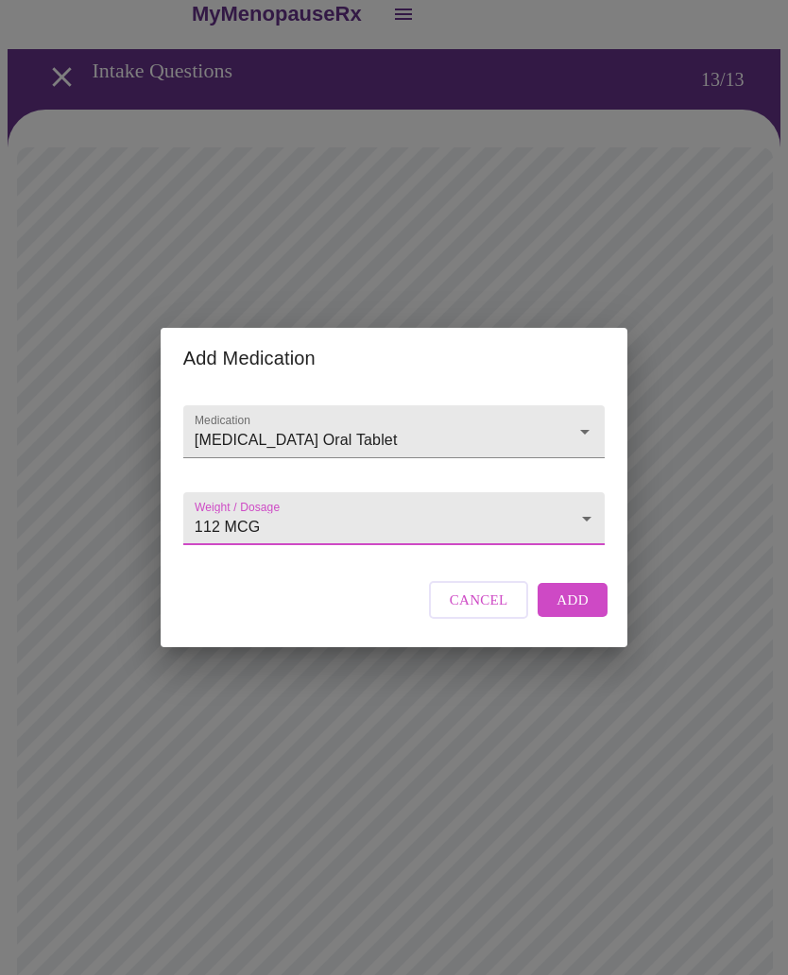
click at [580, 612] on span "Add" at bounding box center [572, 600] width 32 height 25
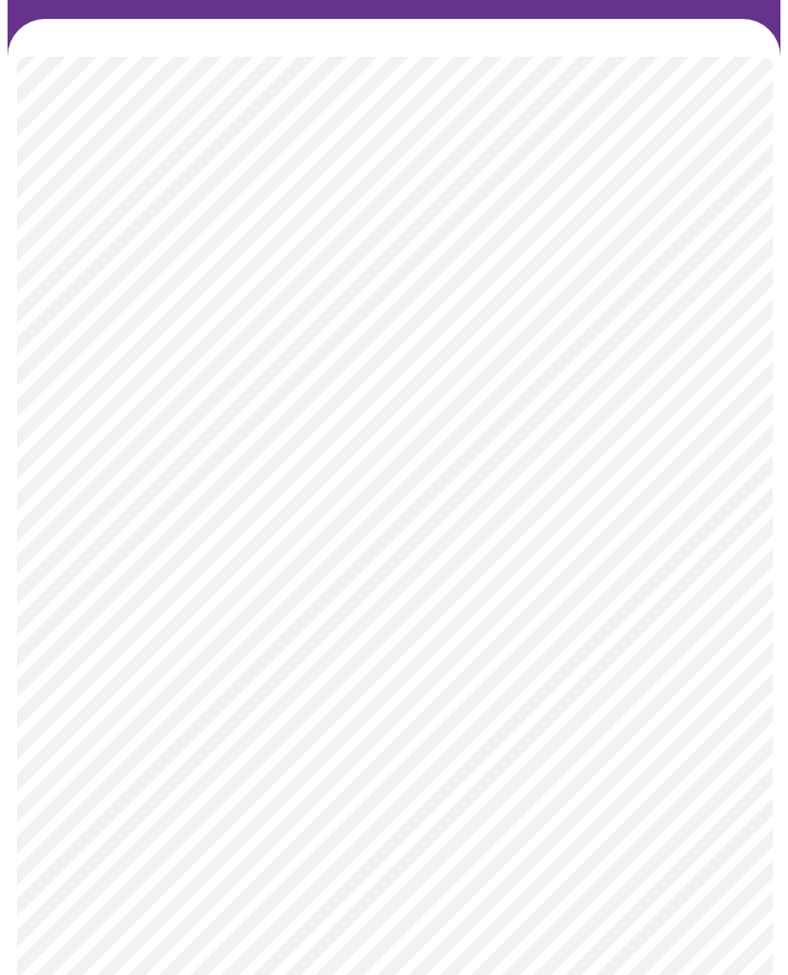
scroll to position [121, 0]
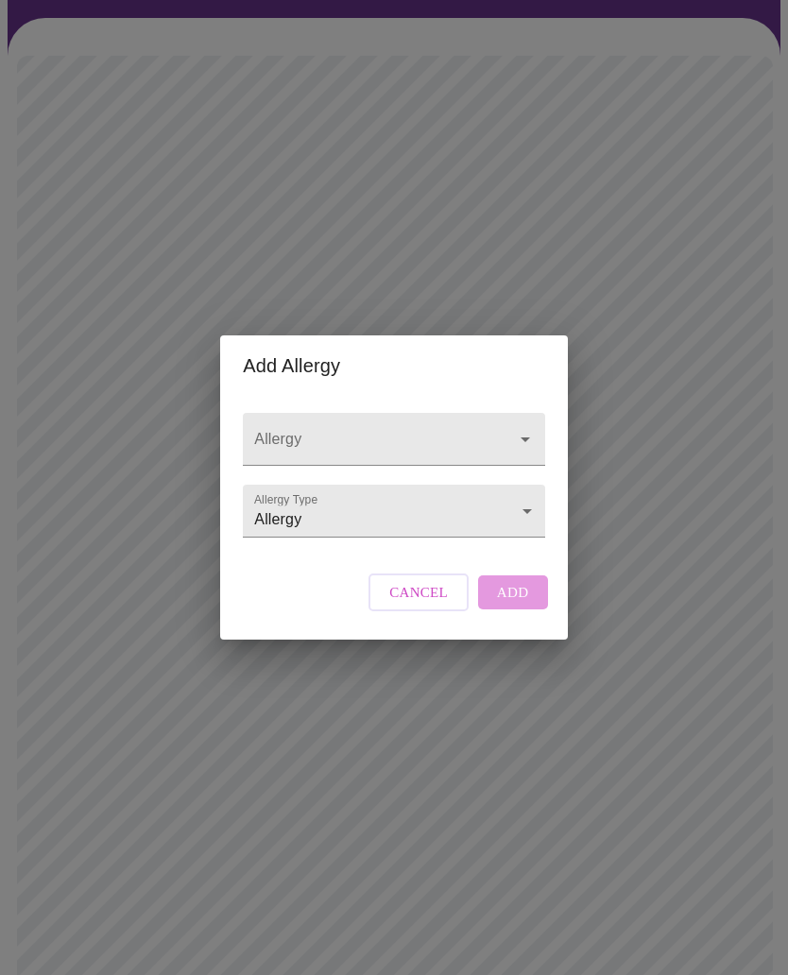
click at [531, 540] on body "MyMenopauseRx Intake Questions 13 / 13 Add Allergy Allergy Allergy Type Allergy…" at bounding box center [394, 672] width 773 height 1571
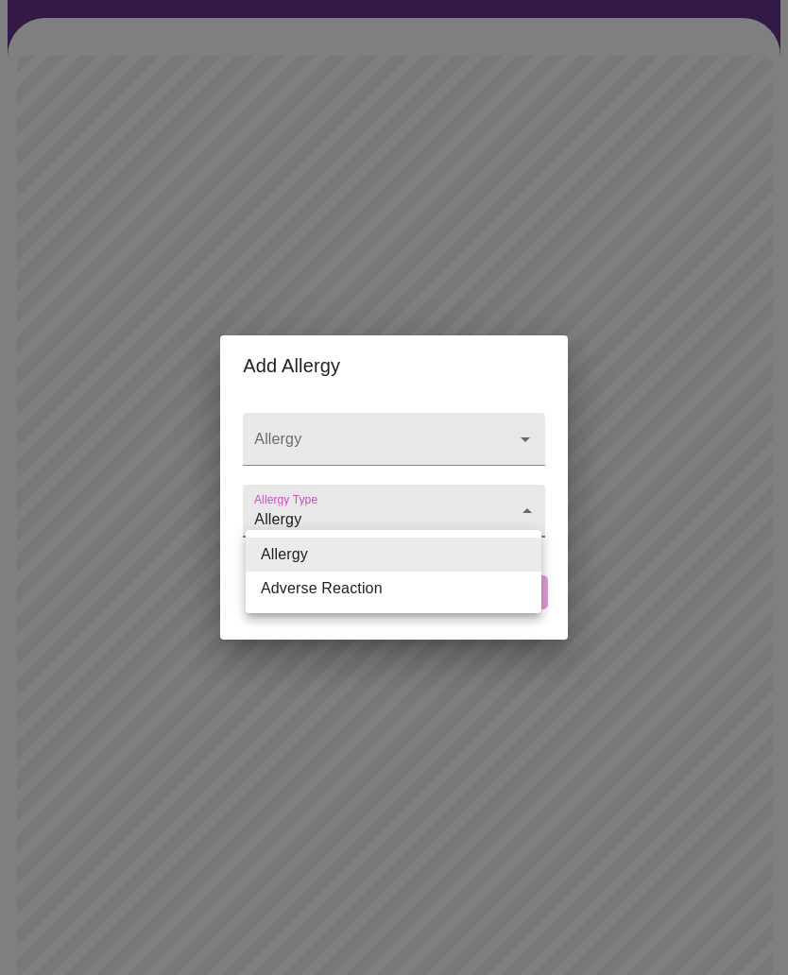
click at [520, 465] on div at bounding box center [394, 487] width 788 height 975
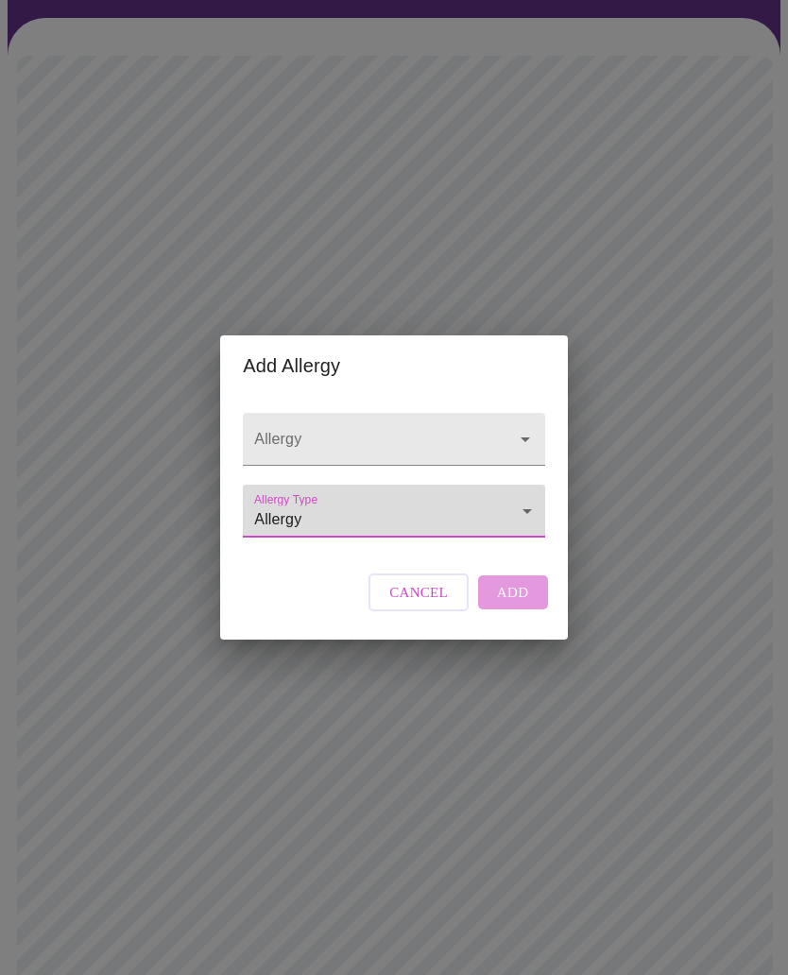
click at [522, 451] on icon "Open" at bounding box center [525, 439] width 23 height 23
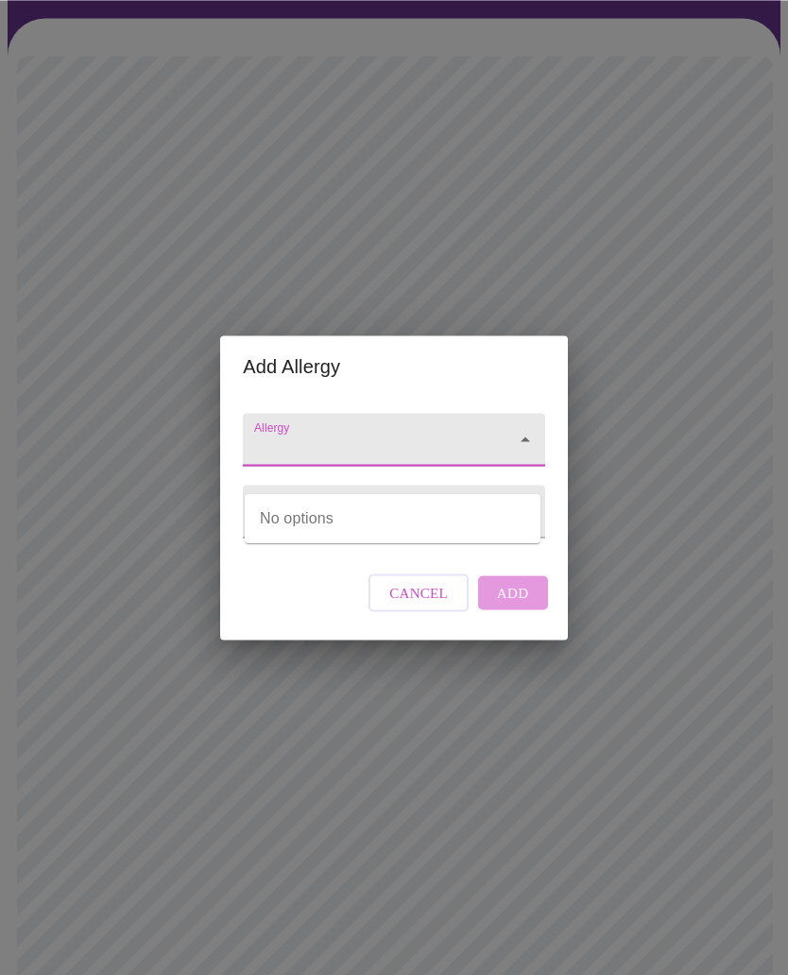
scroll to position [120, 0]
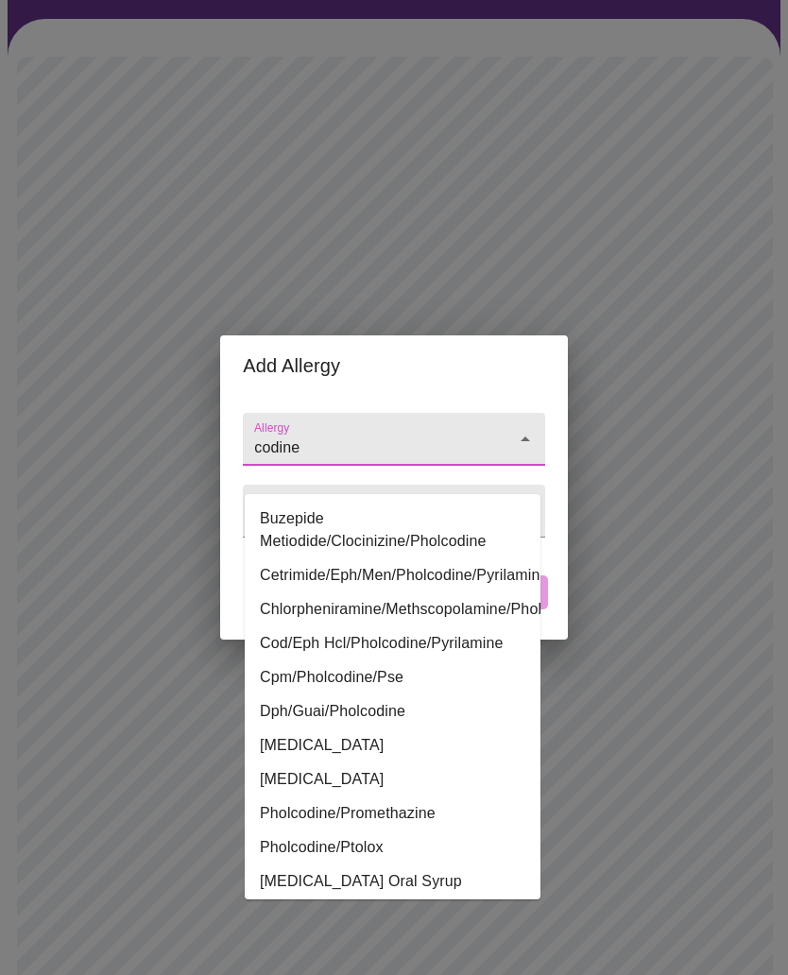
type input "codine"
click at [714, 548] on div "Add Allergy Allergy codine Allergy Type Allergy Allergy Cancel Add" at bounding box center [394, 487] width 788 height 975
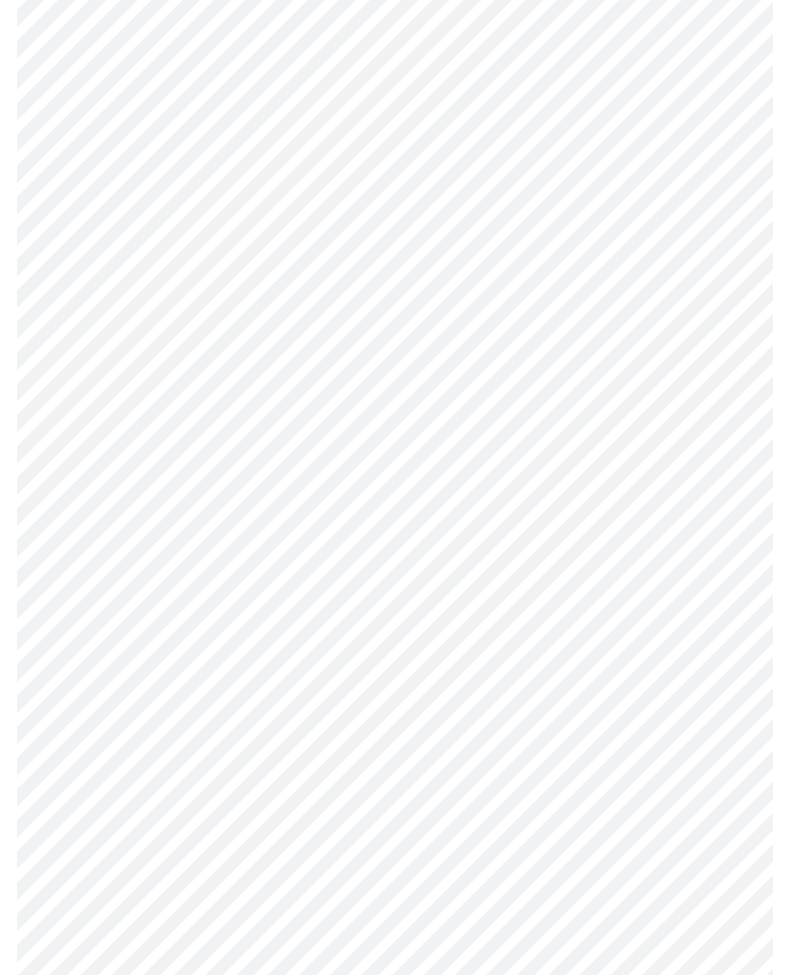
scroll to position [509, 0]
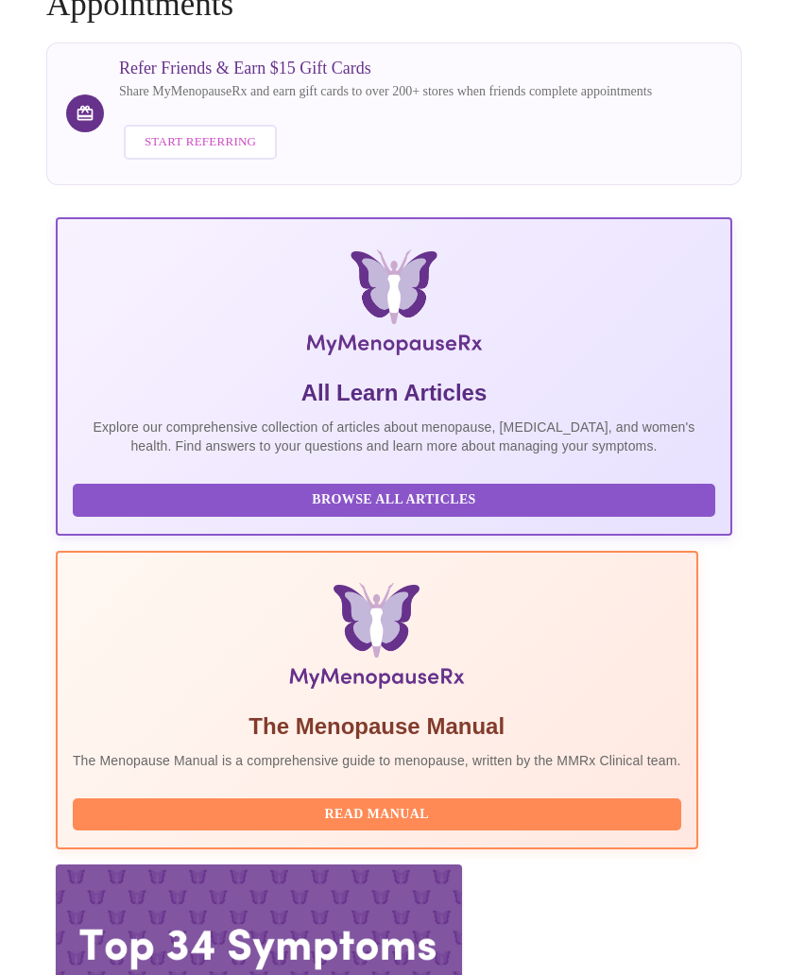
scroll to position [157, 0]
